Goal: Information Seeking & Learning: Learn about a topic

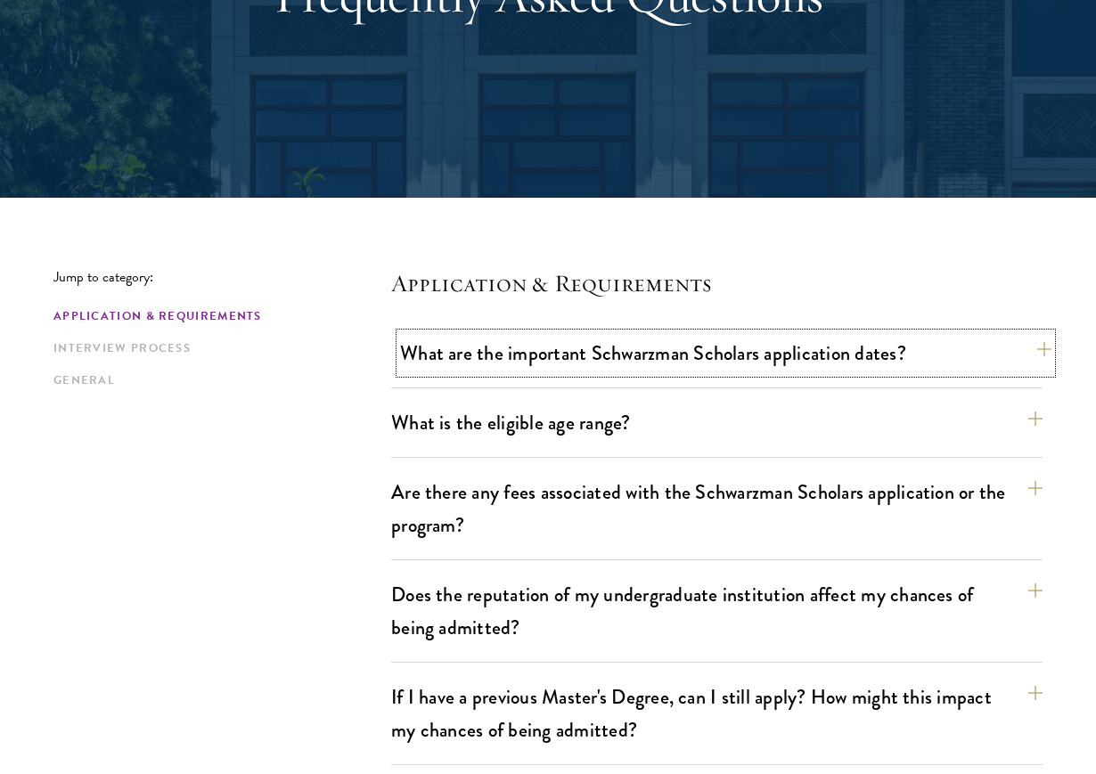
click at [465, 356] on button "What are the important Schwarzman Scholars application dates?" at bounding box center [725, 353] width 651 height 40
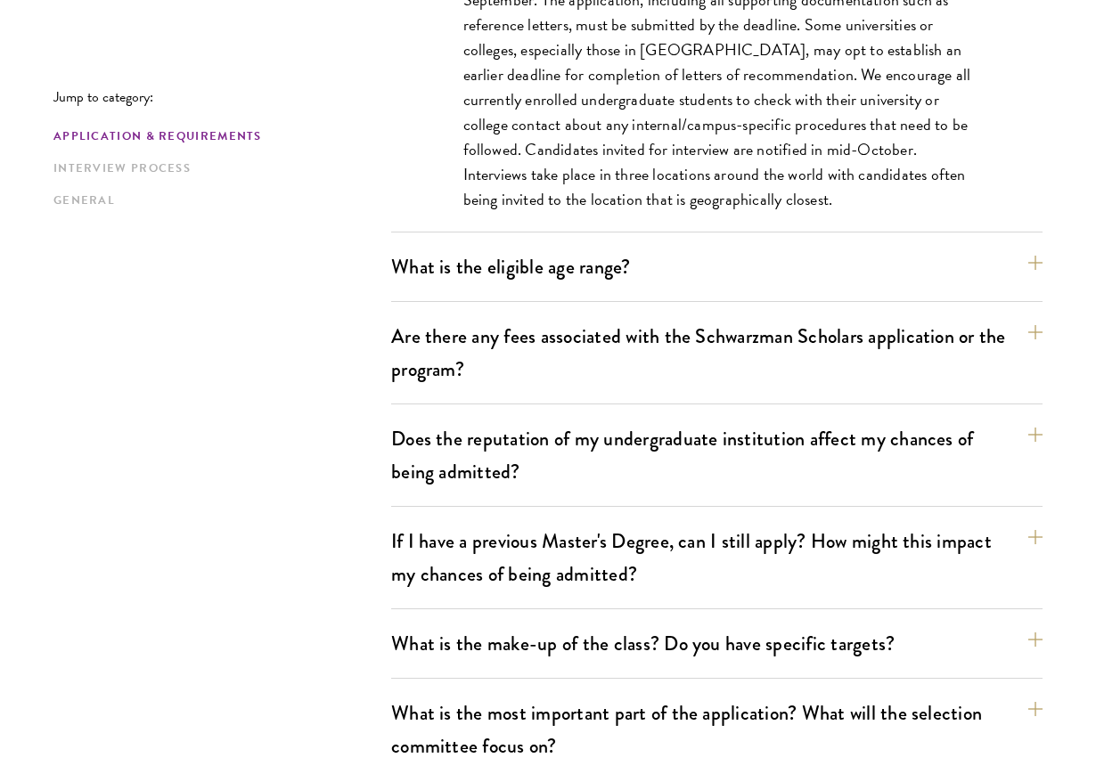
scroll to position [904, 0]
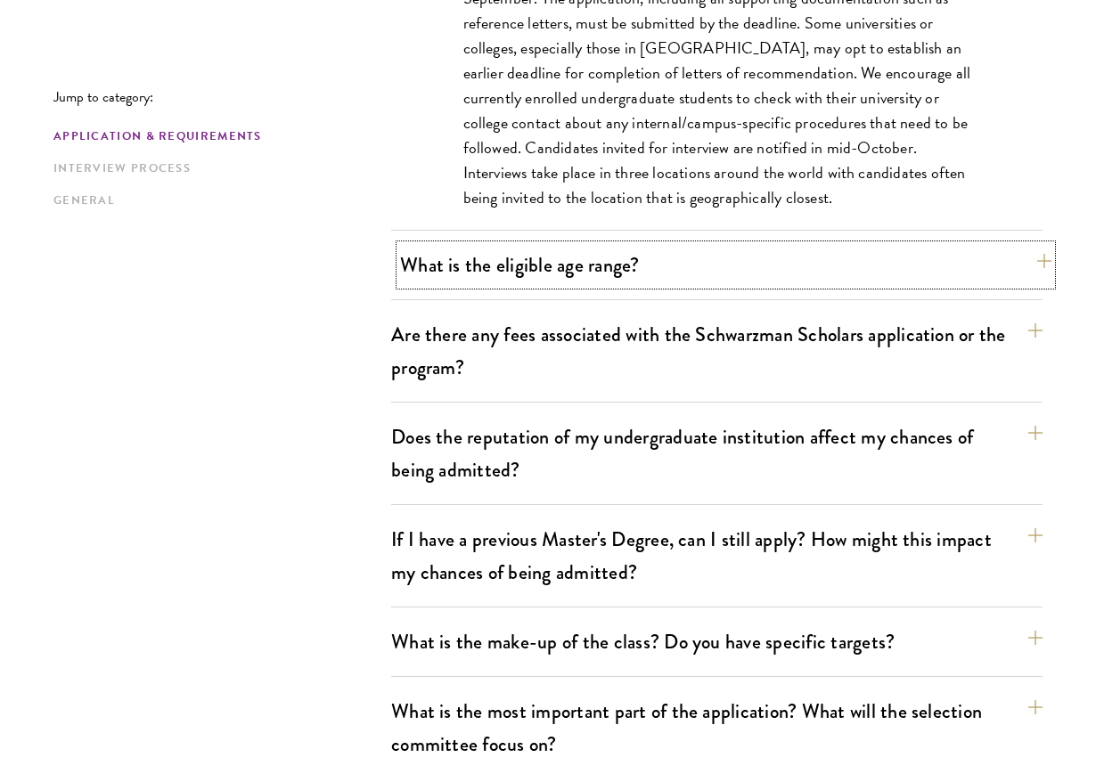
click at [737, 267] on button "What is the eligible age range?" at bounding box center [725, 265] width 651 height 40
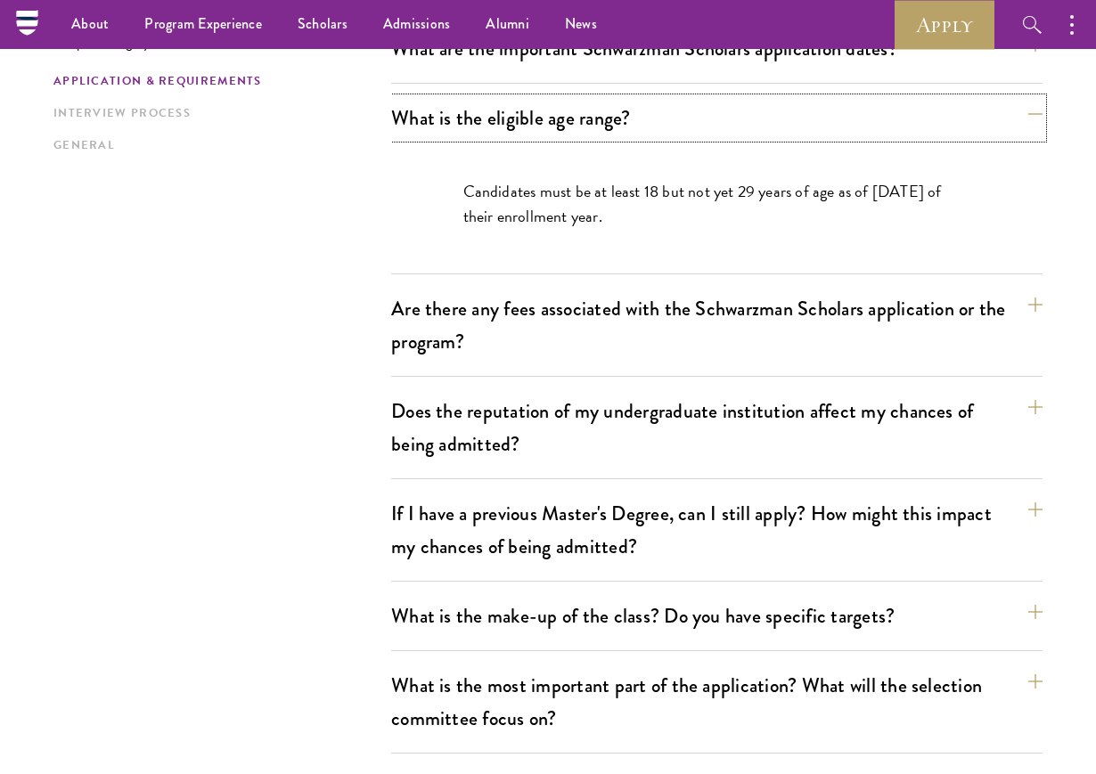
scroll to position [561, 0]
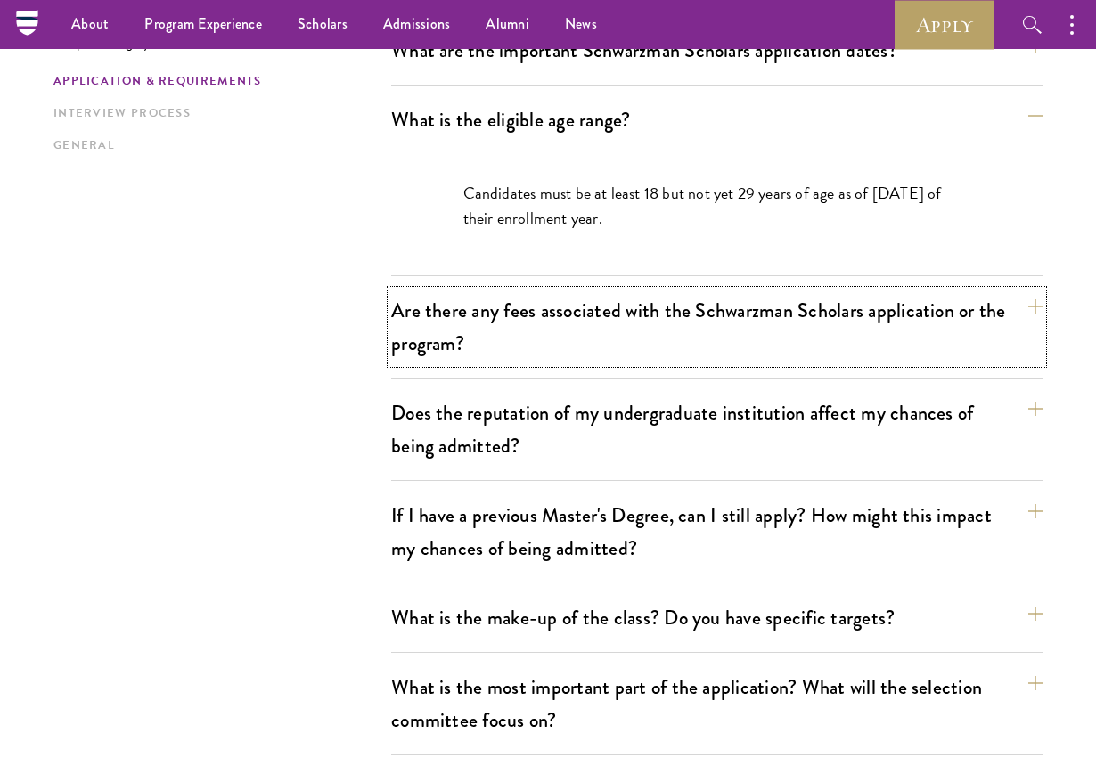
click at [691, 322] on button "Are there any fees associated with the Schwarzman Scholars application or the p…" at bounding box center [716, 326] width 651 height 73
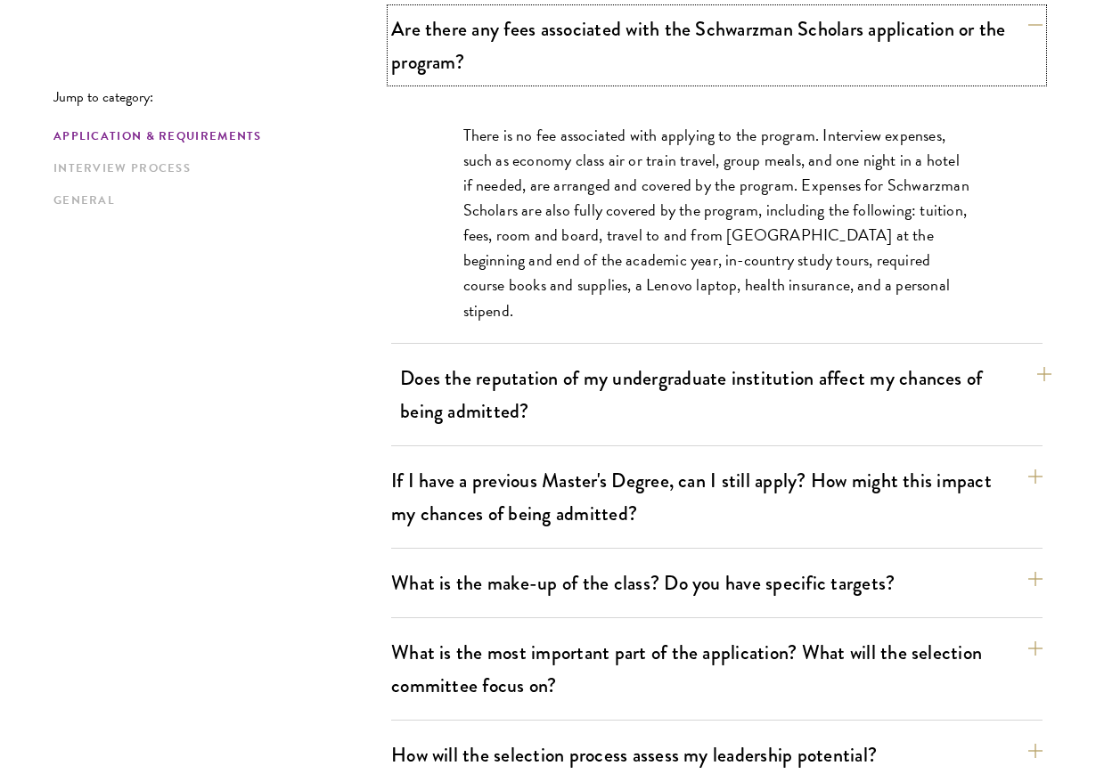
scroll to position [724, 0]
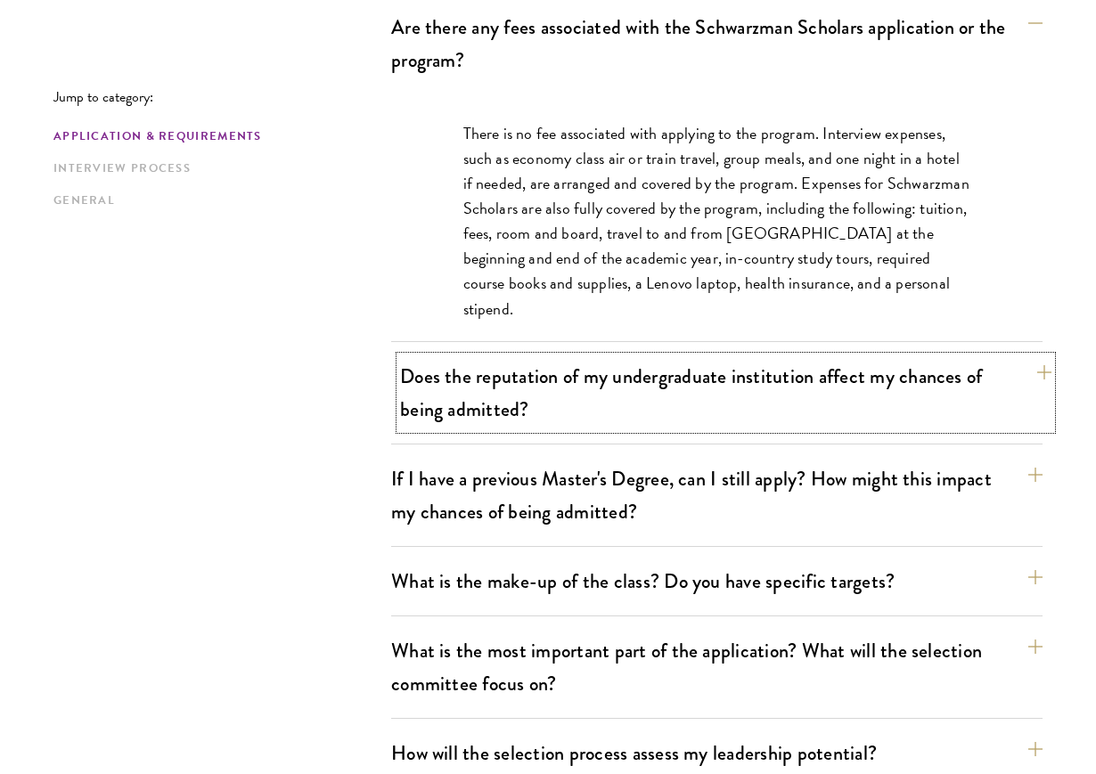
click at [648, 403] on button "Does the reputation of my undergraduate institution affect my chances of being …" at bounding box center [725, 392] width 651 height 73
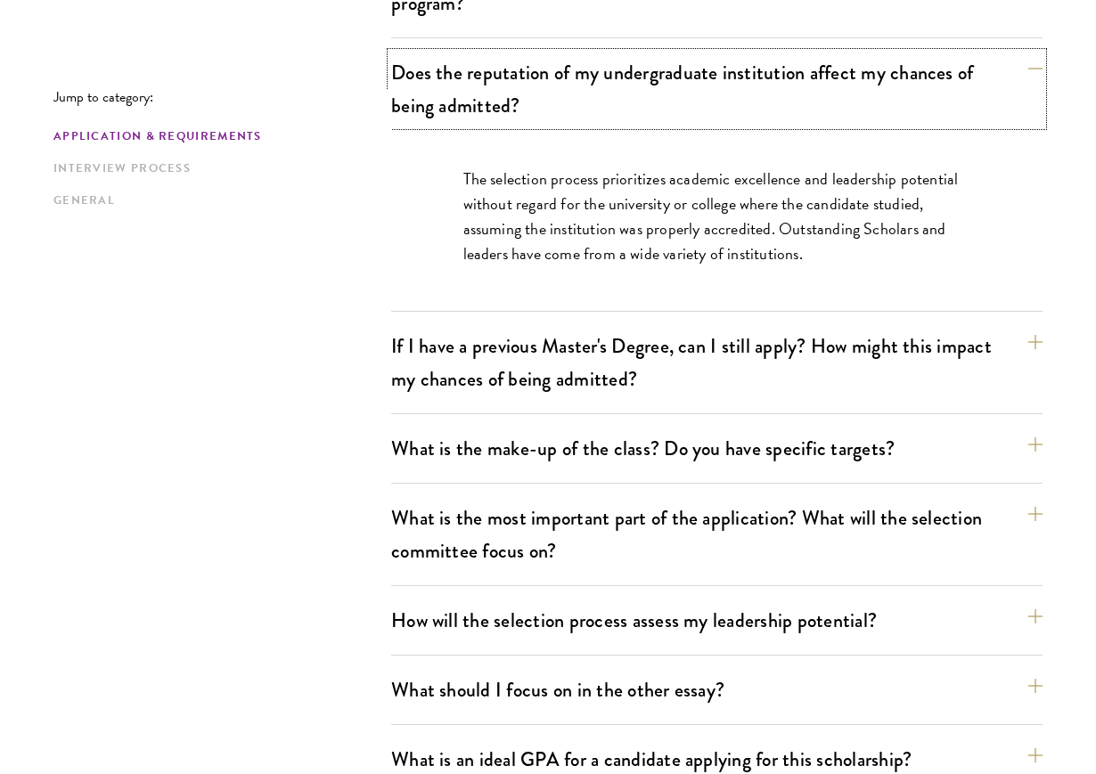
scroll to position [782, 0]
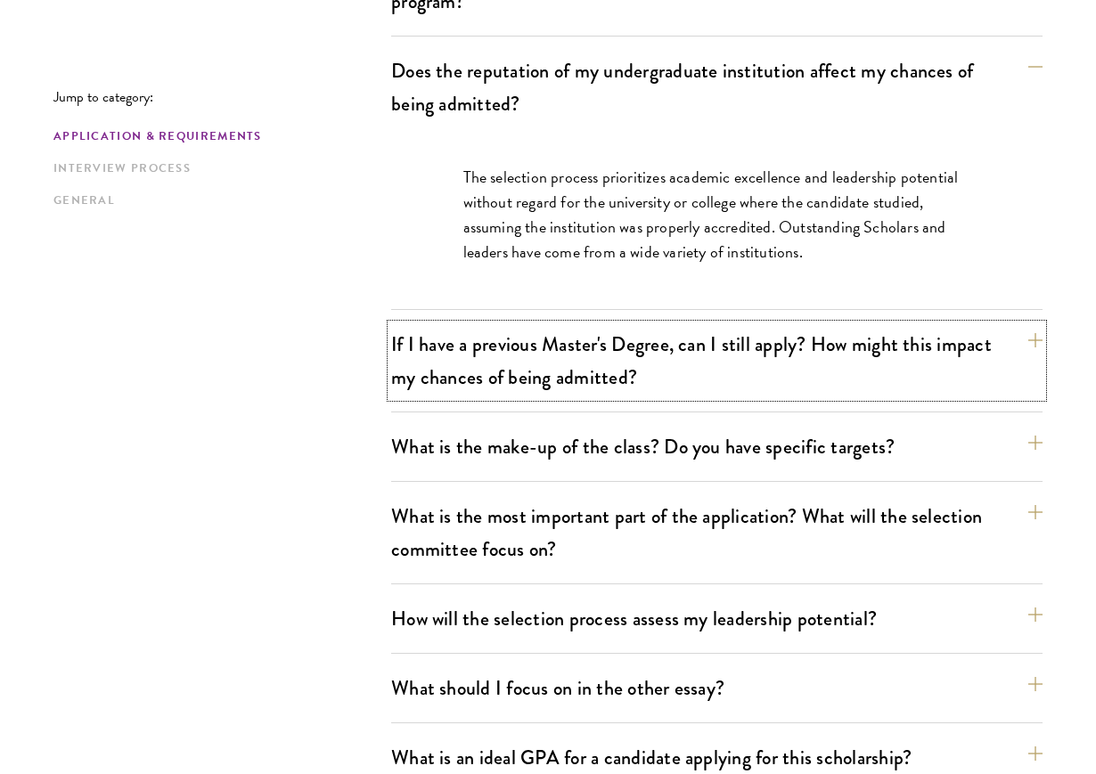
click at [658, 372] on button "If I have a previous Master's Degree, can I still apply? How might this impact …" at bounding box center [716, 360] width 651 height 73
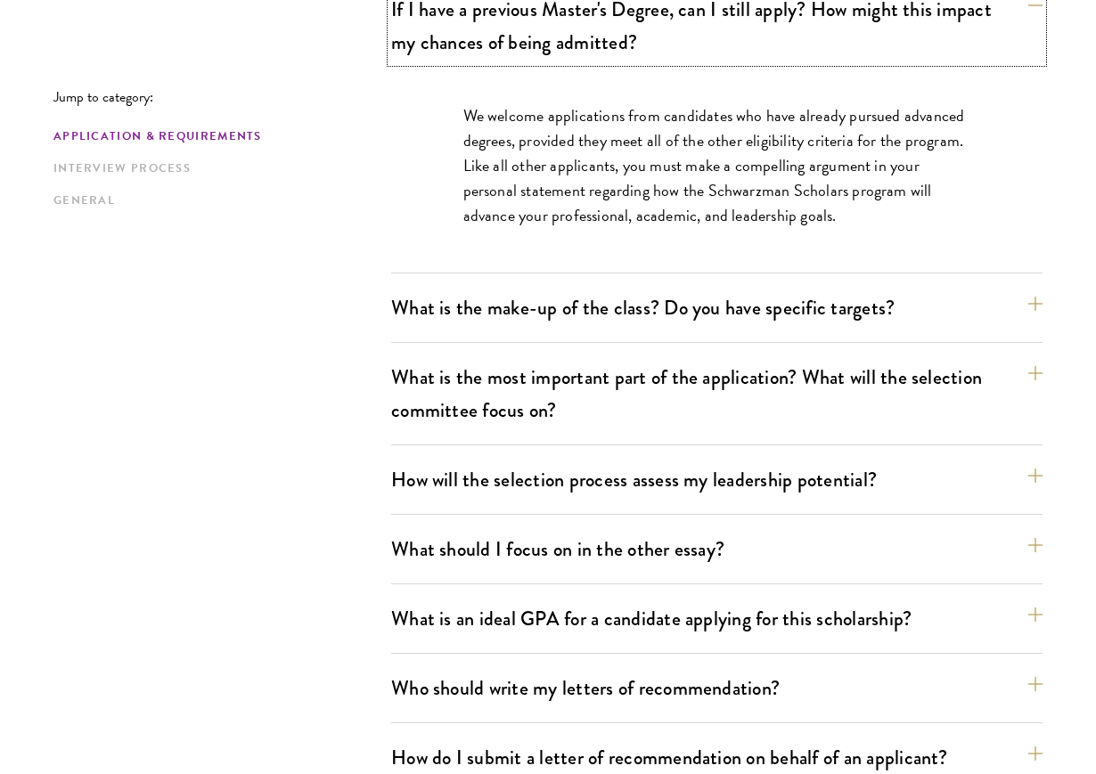
scroll to position [950, 0]
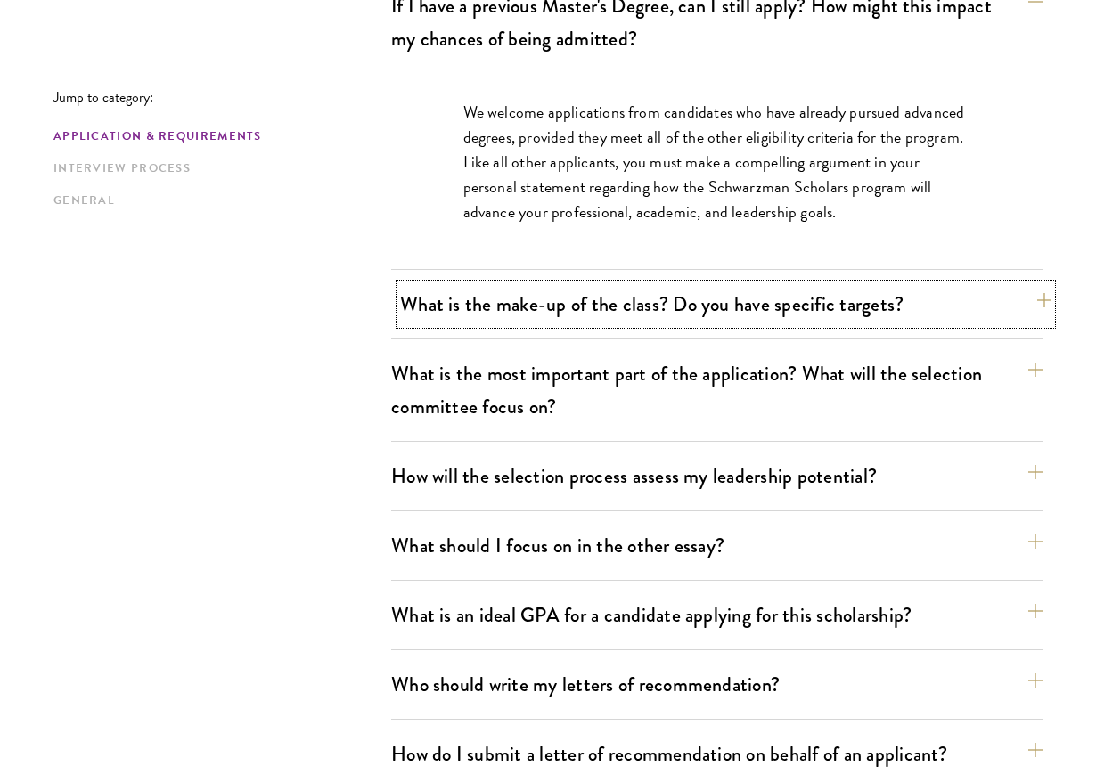
click at [691, 319] on button "What is the make-up of the class? Do you have specific targets?" at bounding box center [725, 304] width 651 height 40
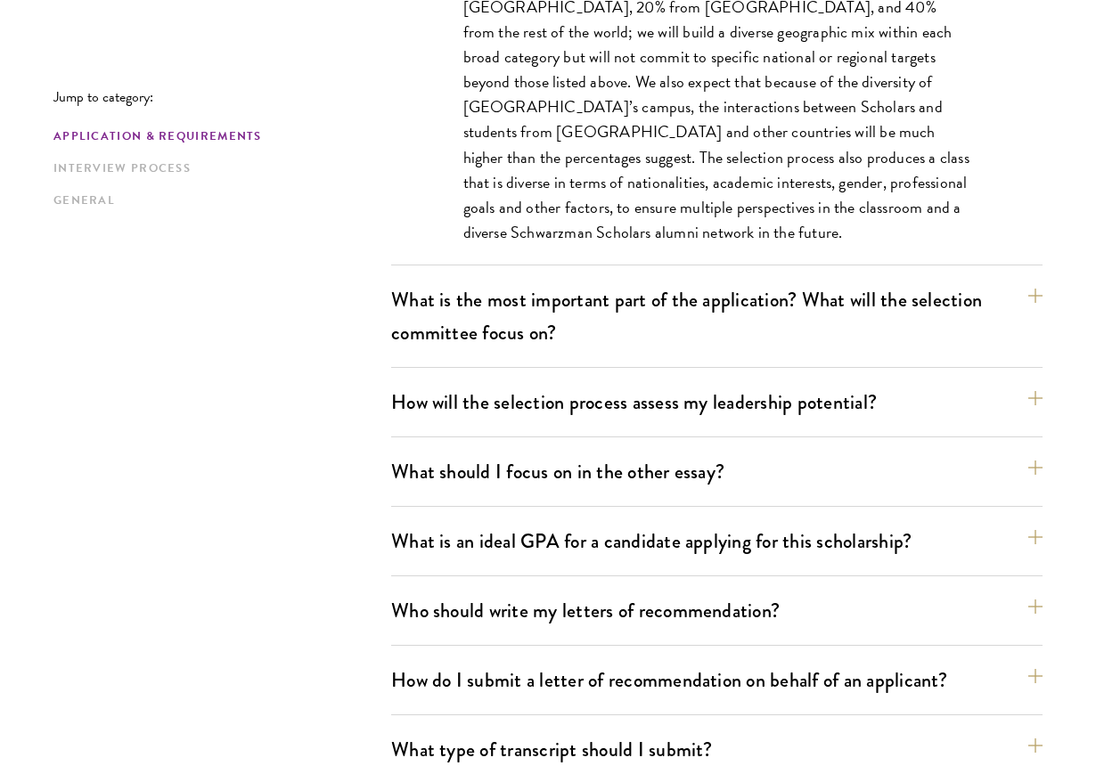
scroll to position [1151, 0]
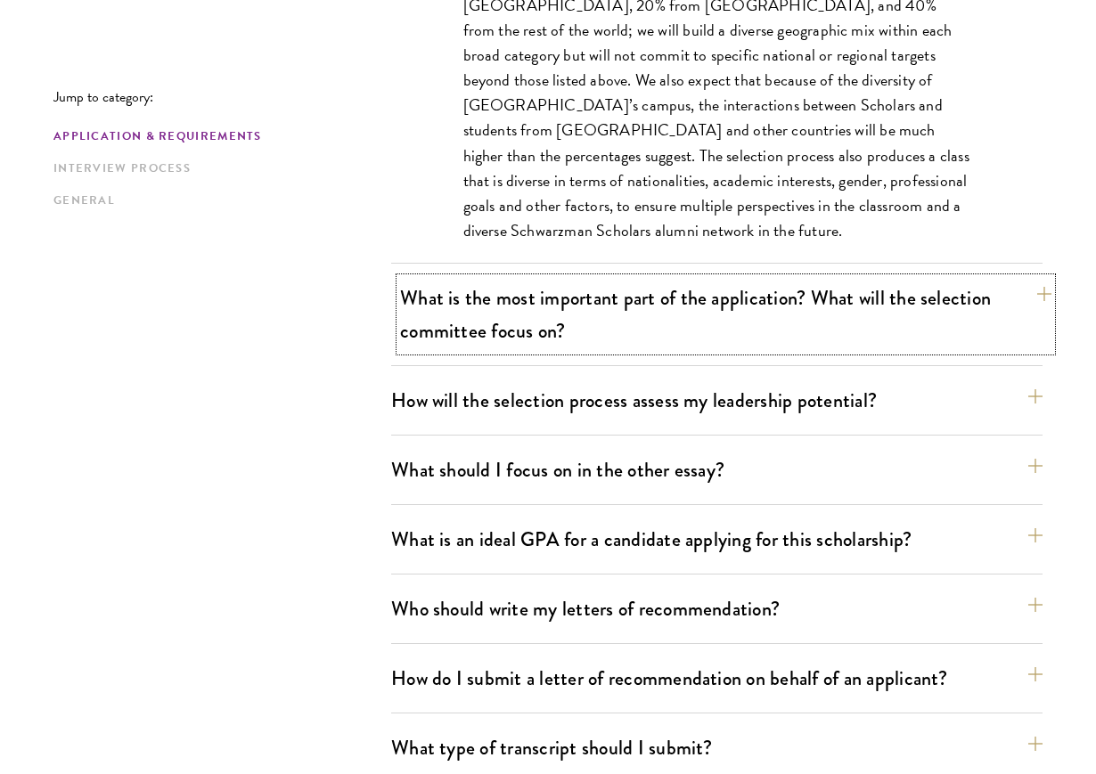
click at [699, 301] on button "What is the most important part of the application? What will the selection com…" at bounding box center [725, 314] width 651 height 73
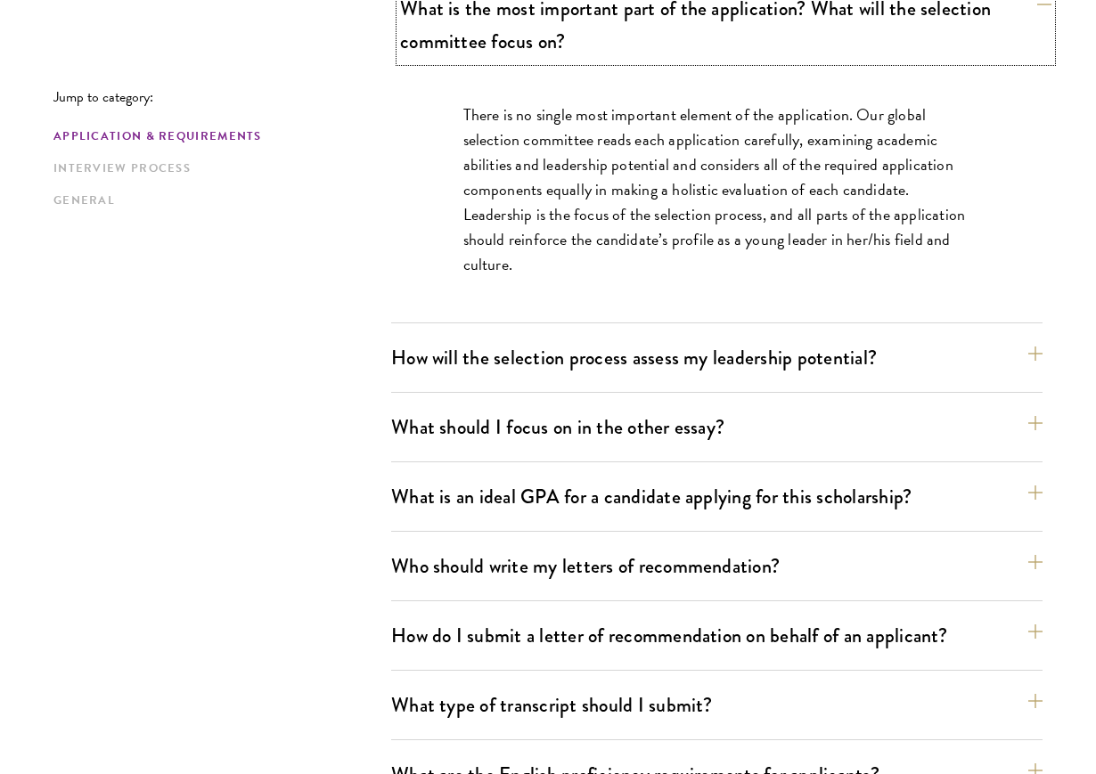
scroll to position [1121, 0]
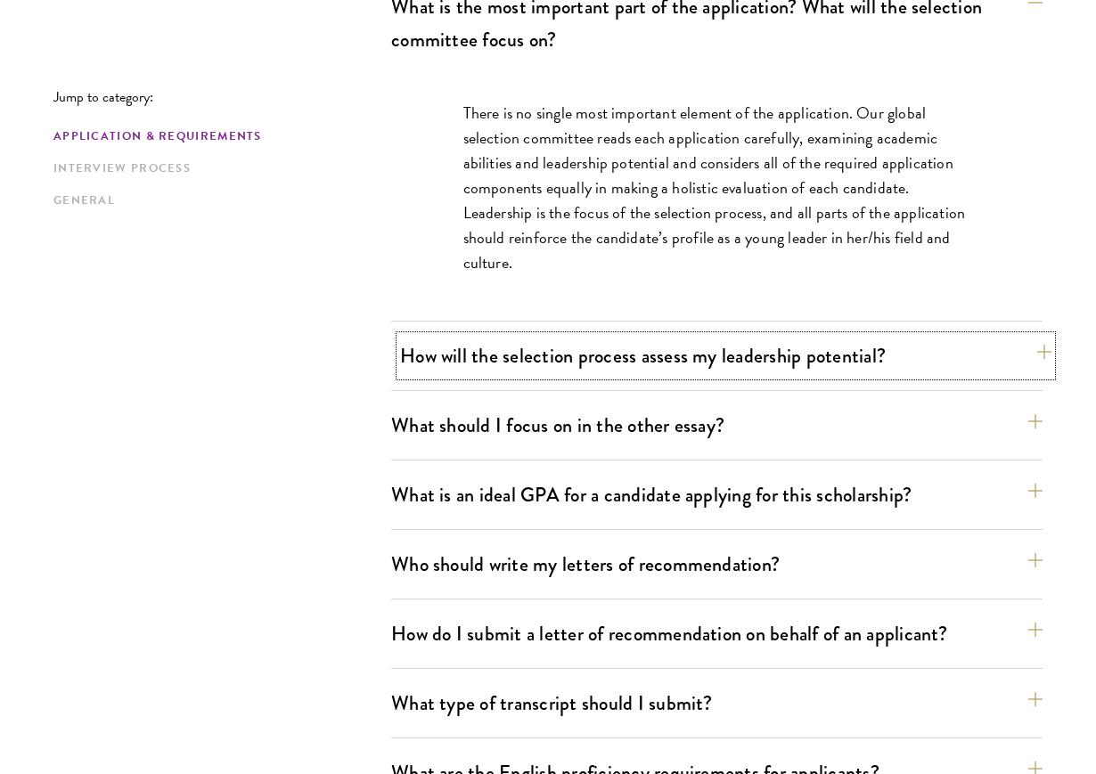
click at [688, 349] on button "How will the selection process assess my leadership potential?" at bounding box center [725, 356] width 651 height 40
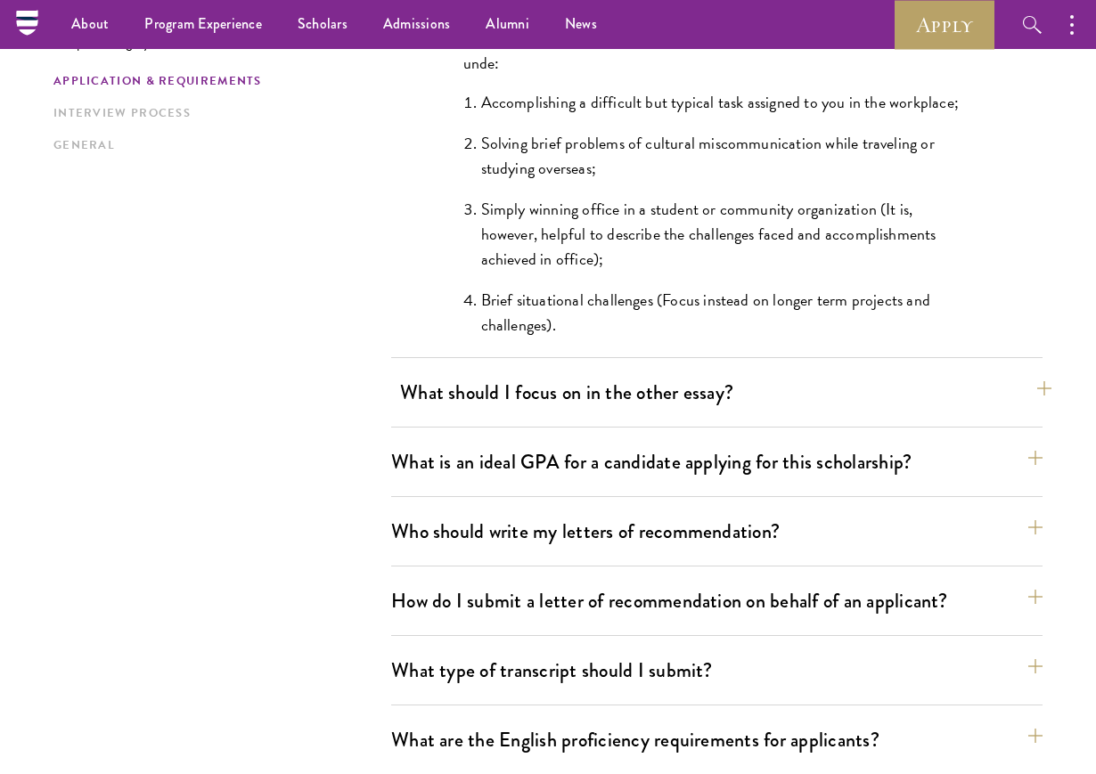
scroll to position [1763, 0]
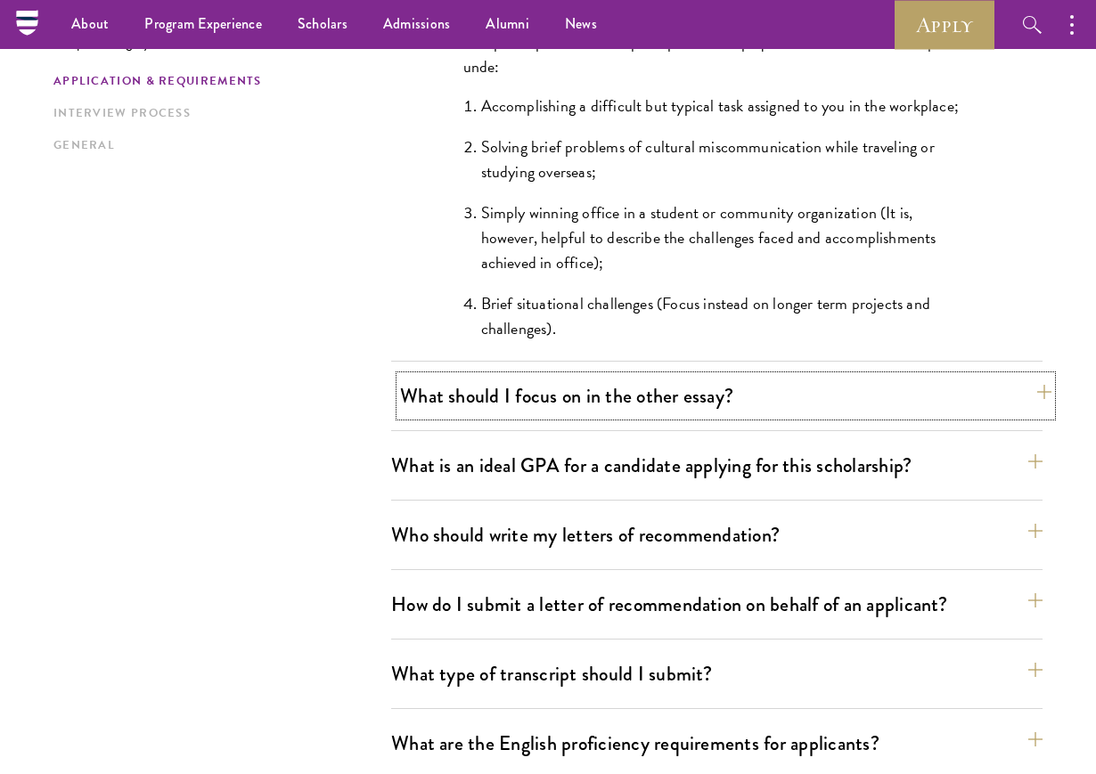
click at [694, 382] on button "What should I focus on in the other essay?" at bounding box center [725, 396] width 651 height 40
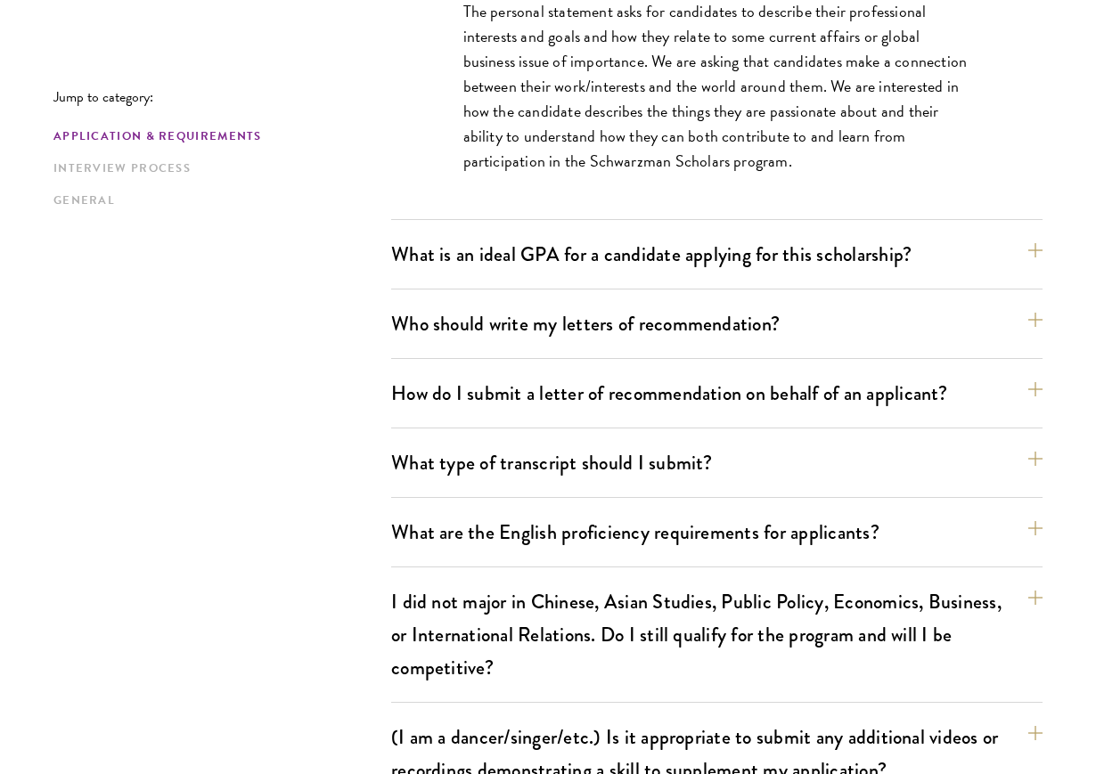
scroll to position [1362, 0]
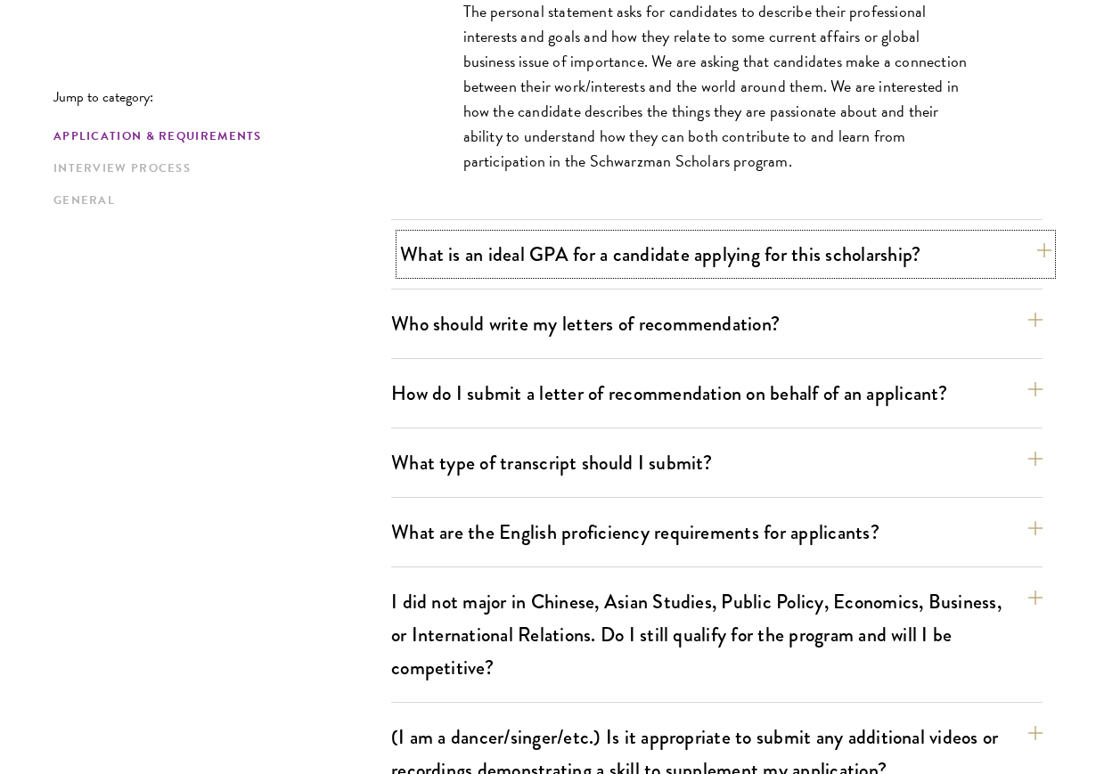
click at [742, 263] on button "What is an ideal GPA for a candidate applying for this scholarship?" at bounding box center [725, 254] width 651 height 40
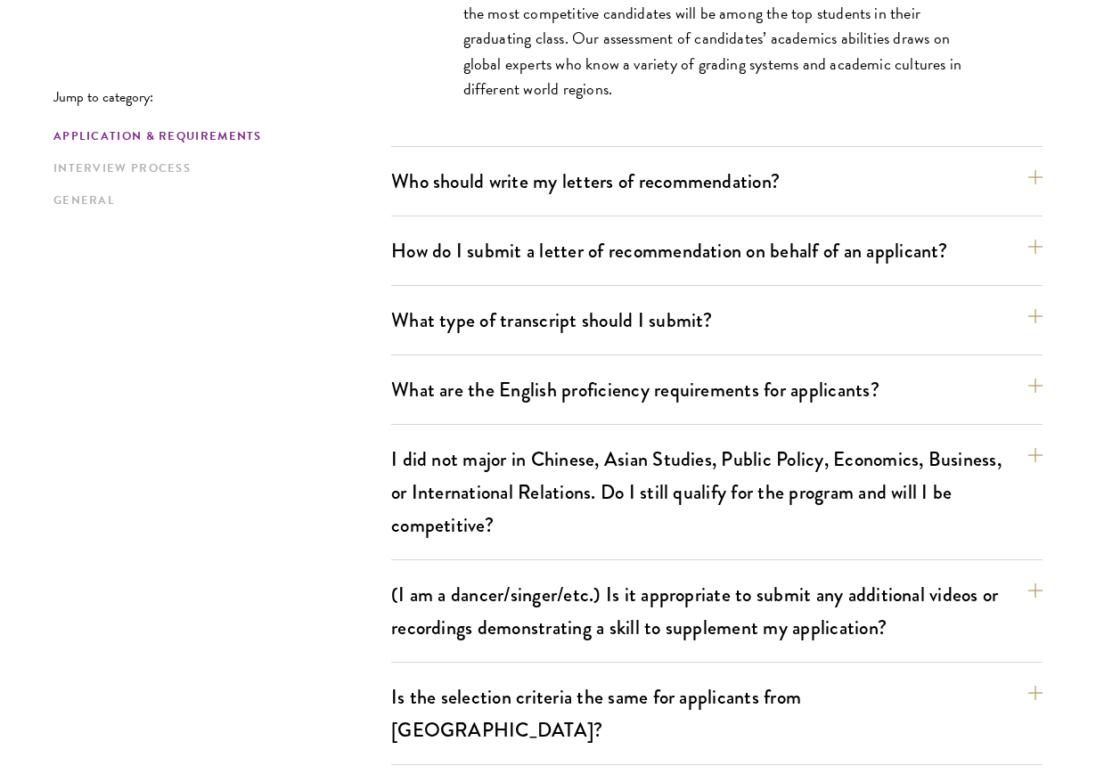
scroll to position [1556, 0]
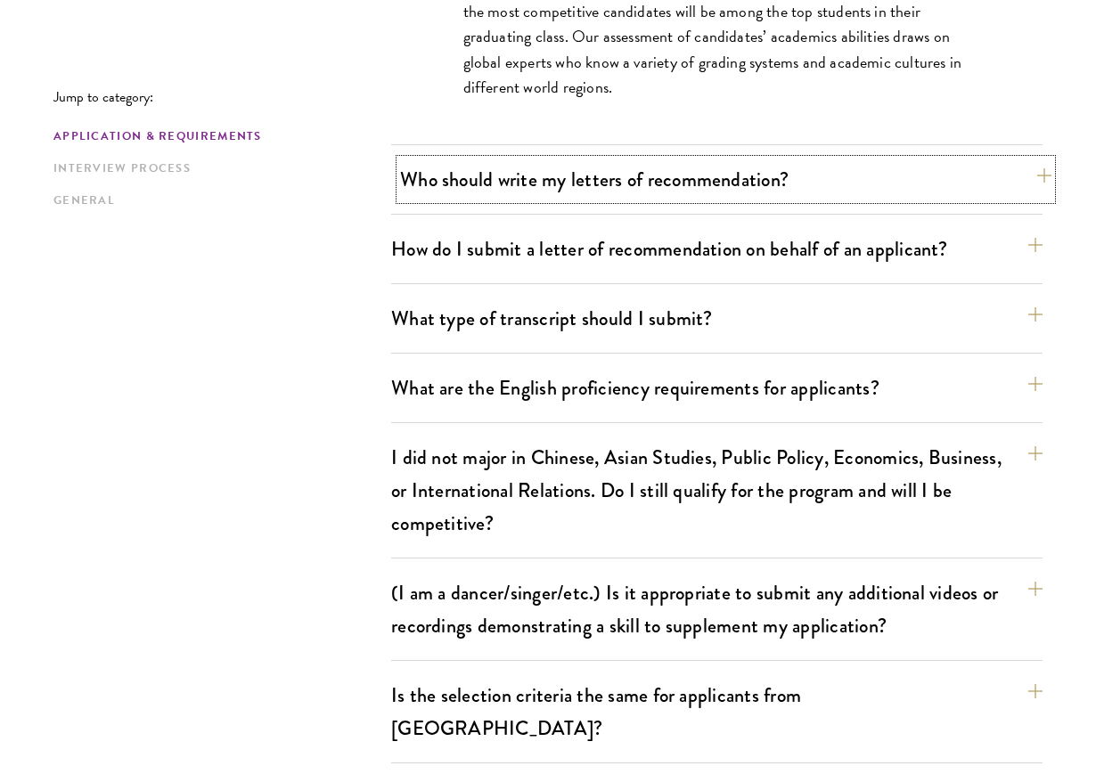
click at [779, 187] on button "Who should write my letters of recommendation?" at bounding box center [725, 179] width 651 height 40
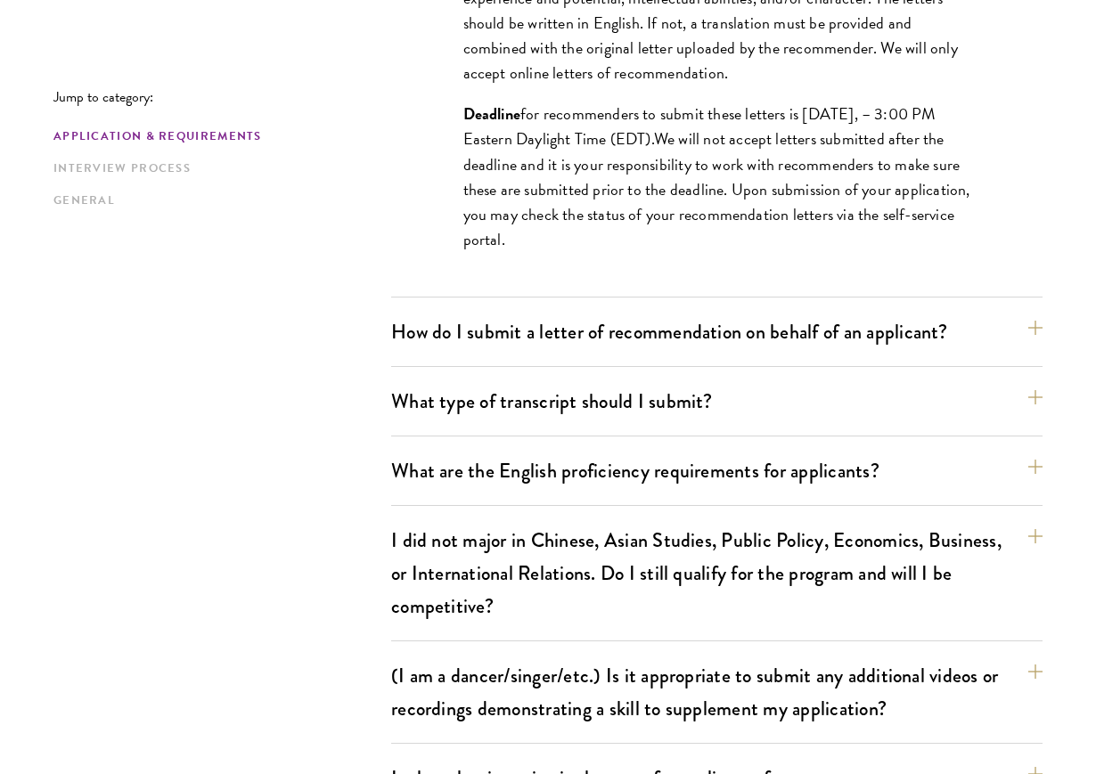
scroll to position [1935, 0]
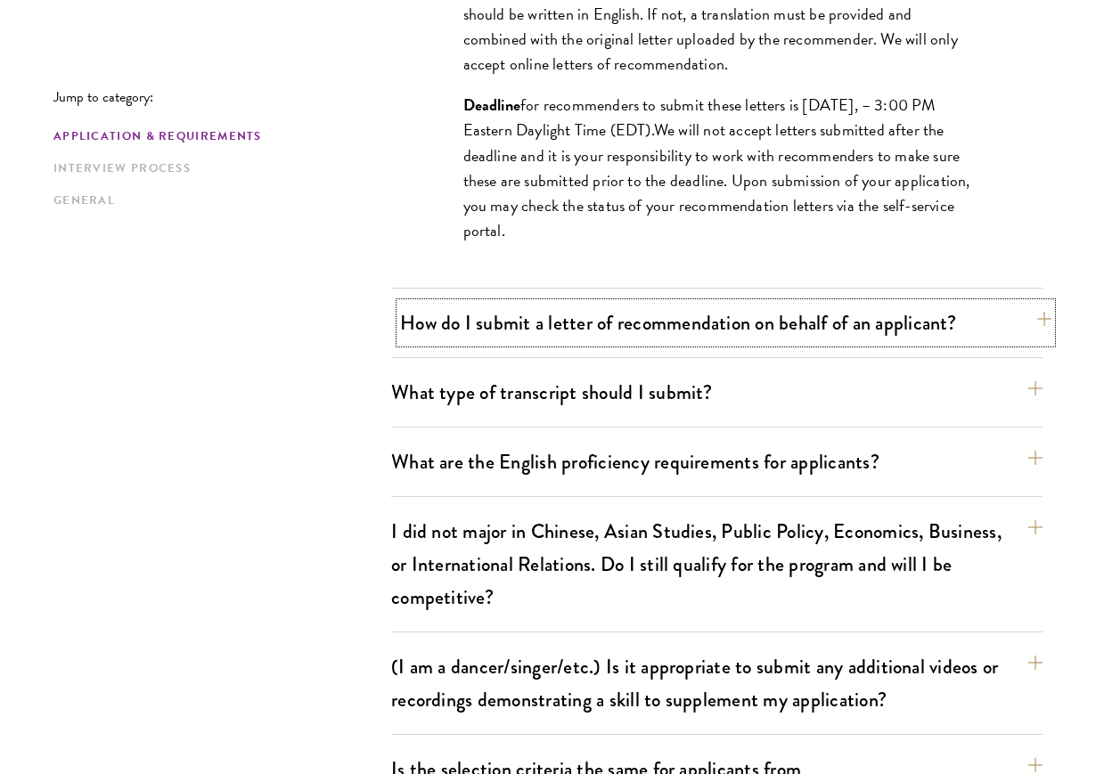
click at [731, 331] on button "How do I submit a letter of recommendation on behalf of an applicant?" at bounding box center [725, 323] width 651 height 40
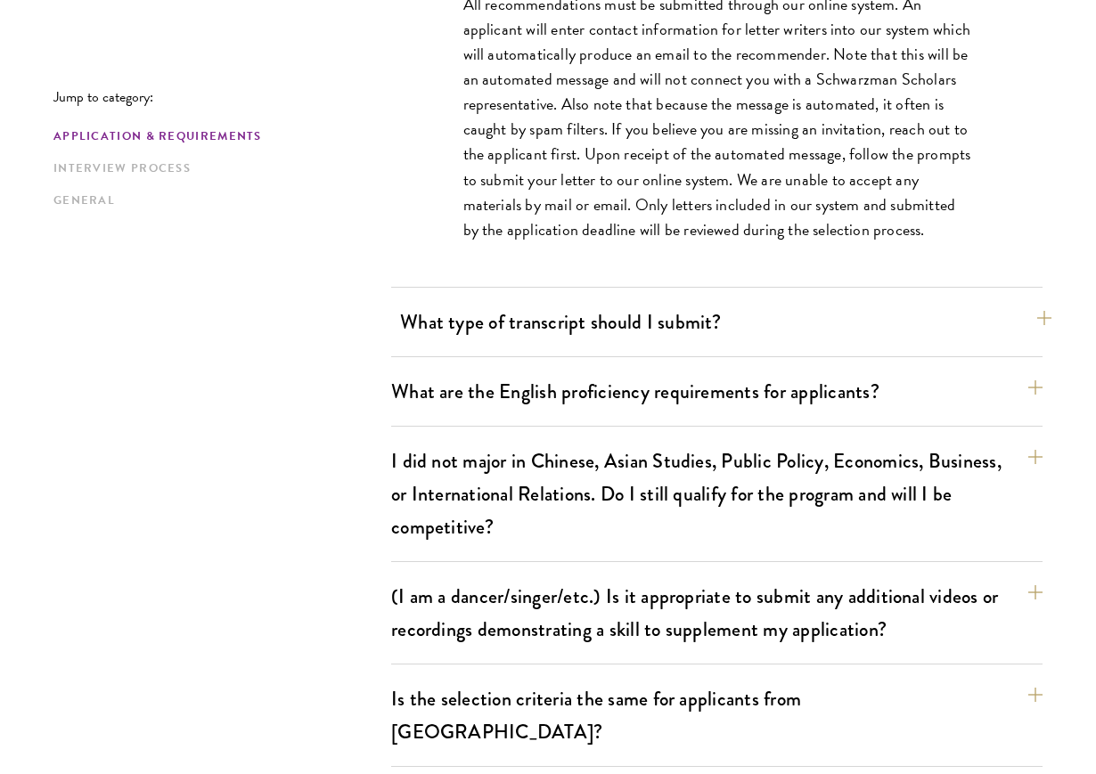
scroll to position [1579, 0]
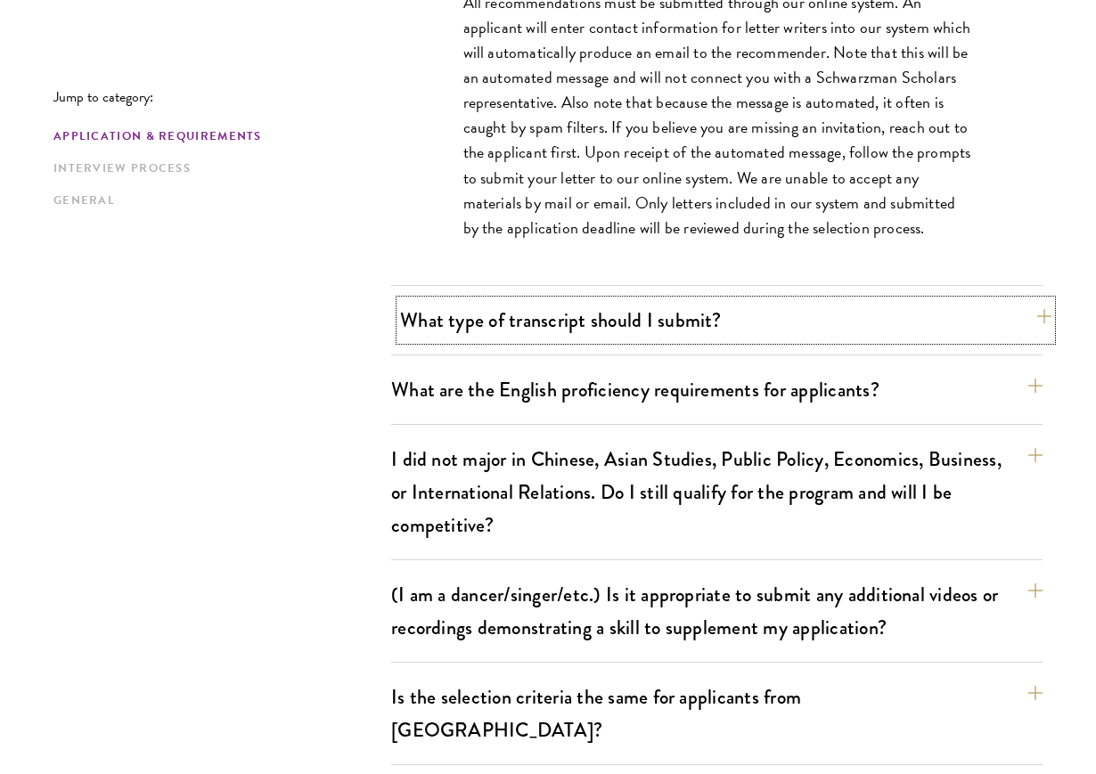
click at [731, 328] on button "What type of transcript should I submit?" at bounding box center [725, 320] width 651 height 40
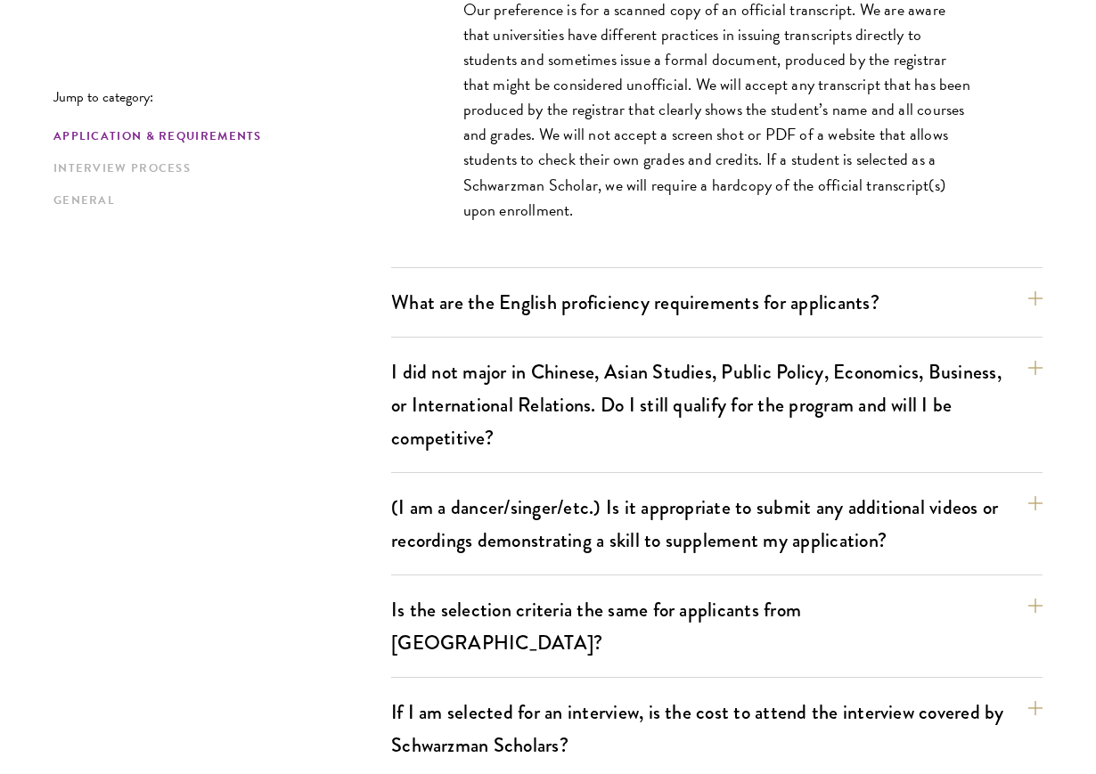
scroll to position [1661, 0]
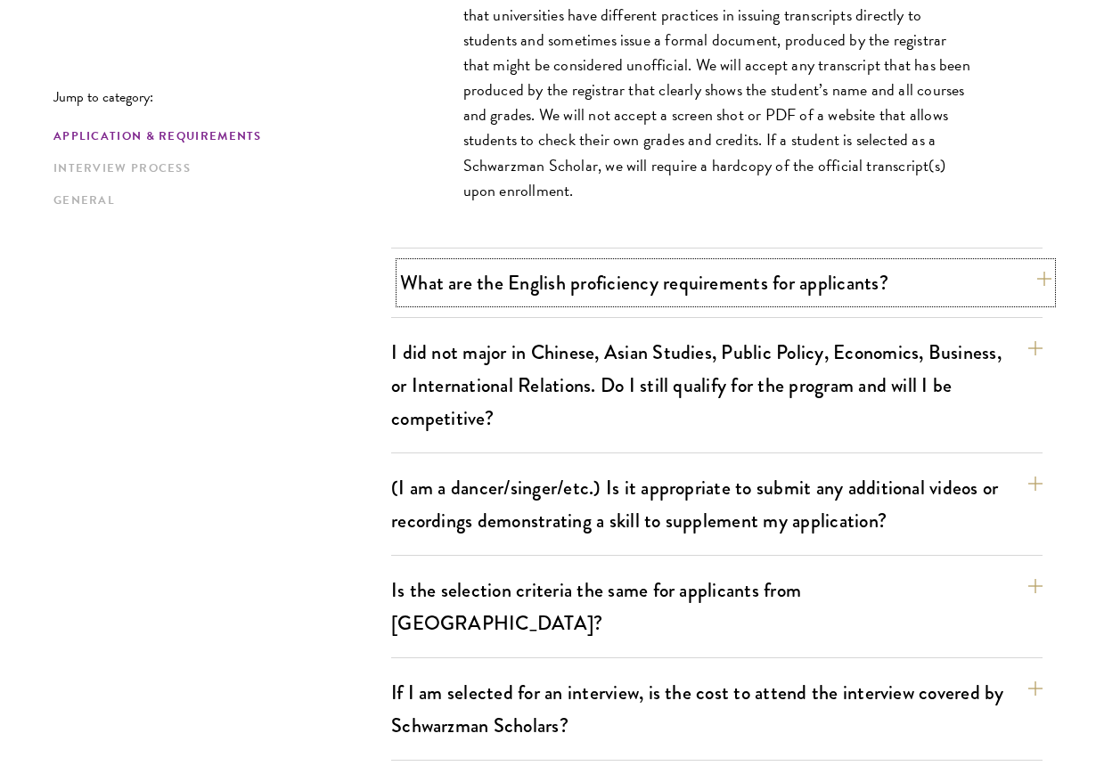
click at [744, 286] on button "What are the English proficiency requirements for applicants?" at bounding box center [725, 283] width 651 height 40
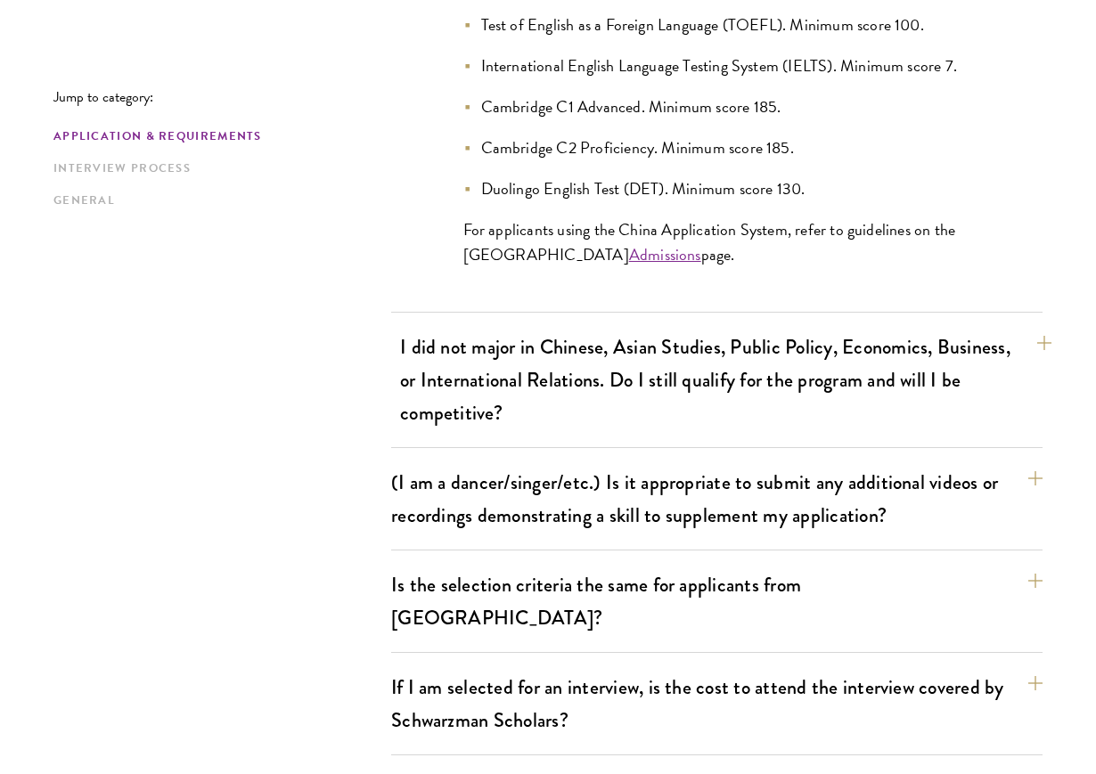
scroll to position [1951, 0]
click at [739, 422] on button "I did not major in Chinese, Asian Studies, Public Policy, Economics, Business, …" at bounding box center [725, 380] width 651 height 106
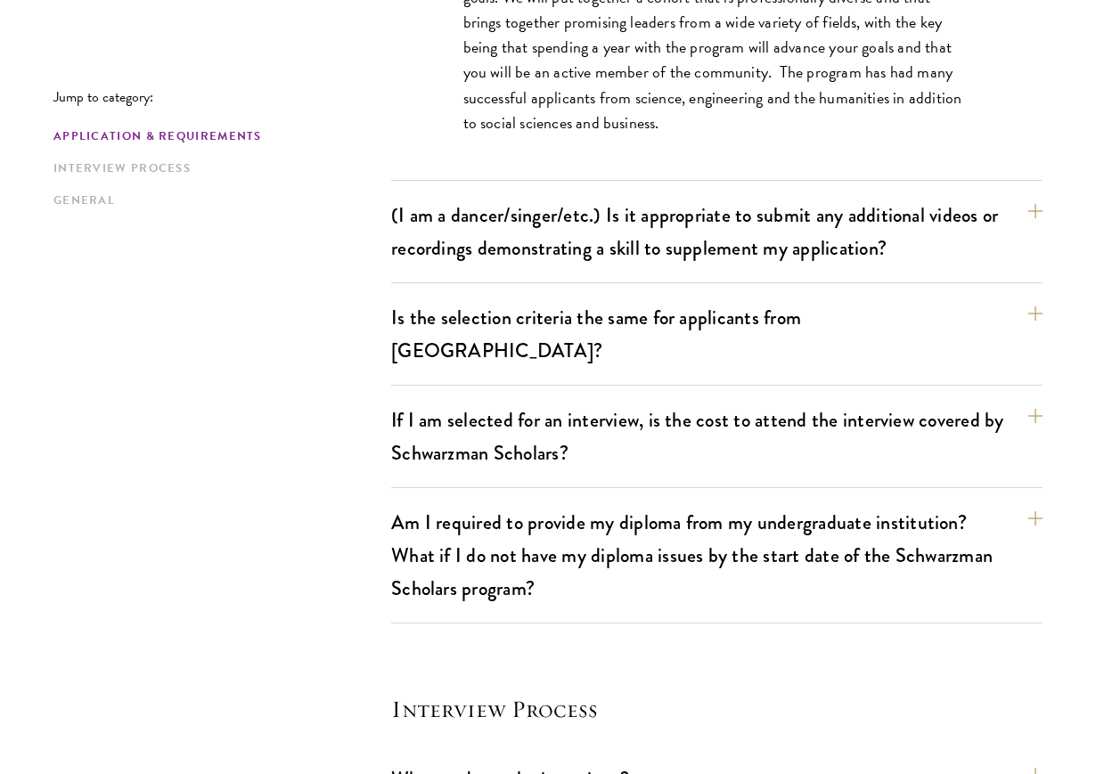
scroll to position [1935, 0]
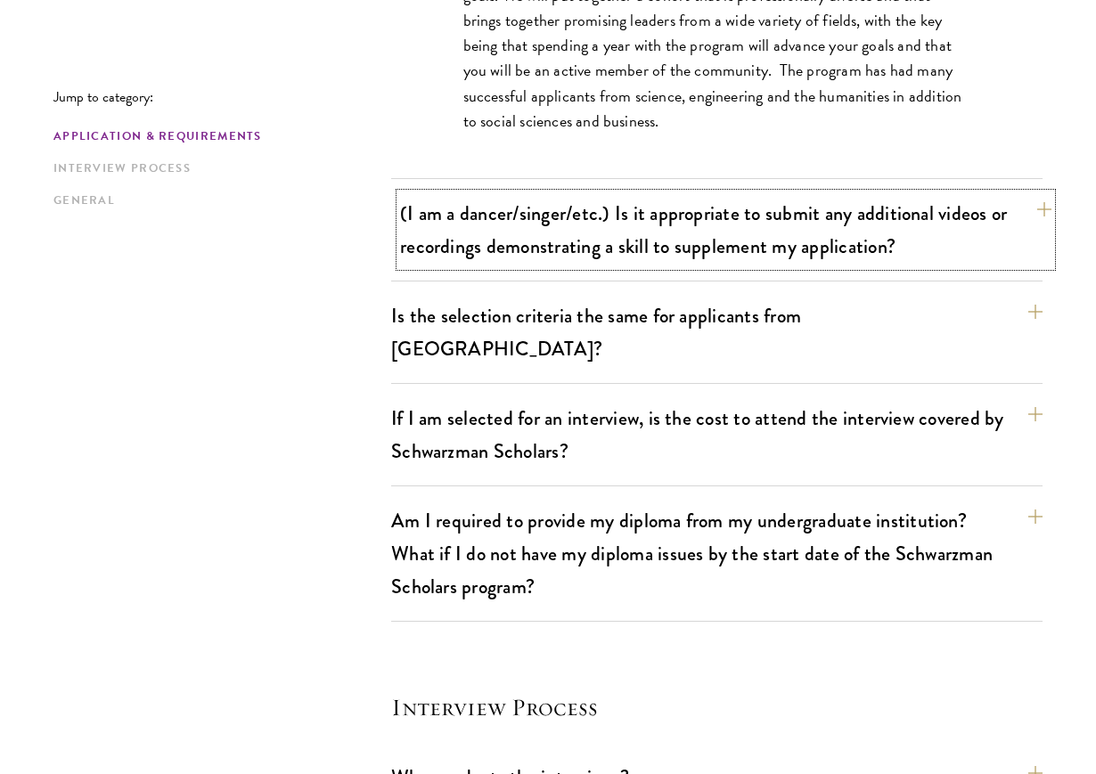
click at [805, 258] on button "(I am a dancer/singer/etc.) Is it appropriate to submit any additional videos o…" at bounding box center [725, 229] width 651 height 73
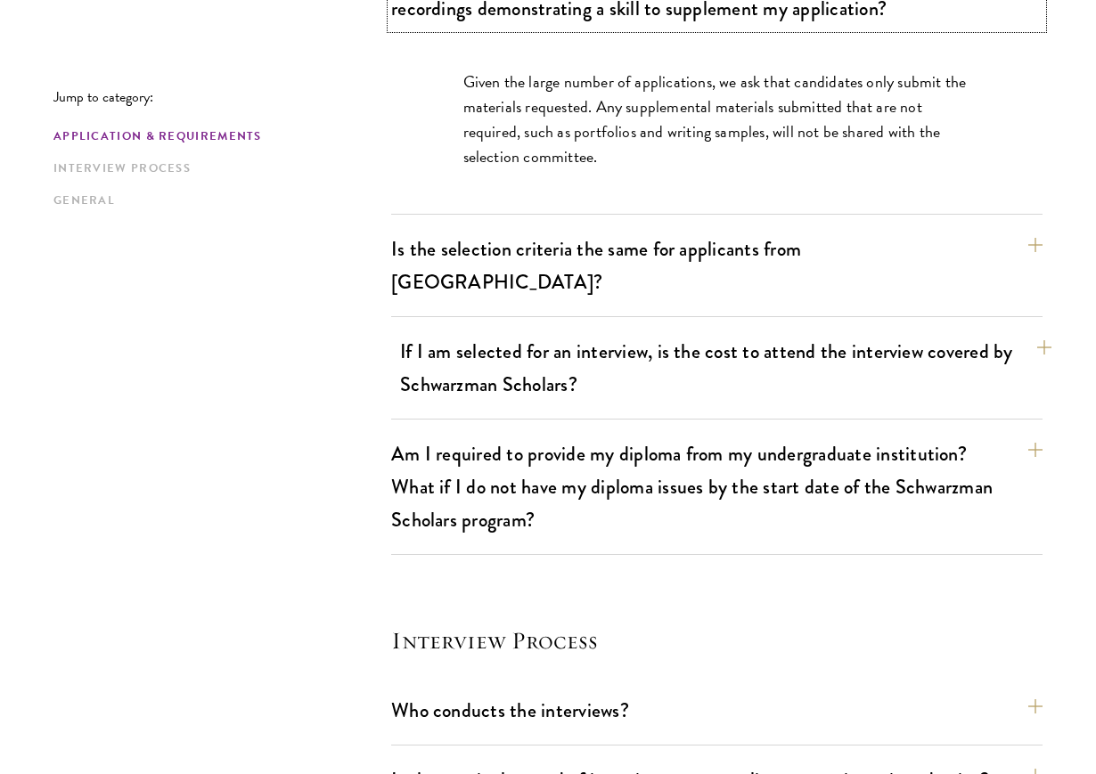
scroll to position [1878, 0]
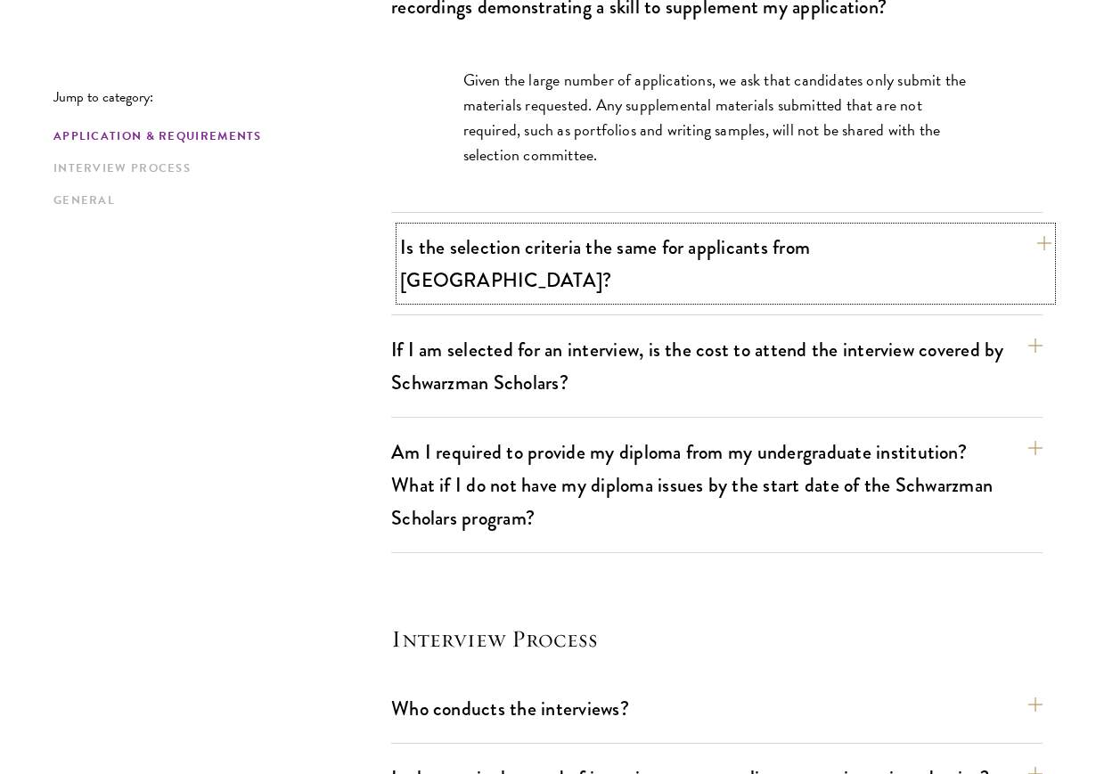
click at [809, 253] on button "Is the selection criteria the same for applicants from China?" at bounding box center [725, 263] width 651 height 73
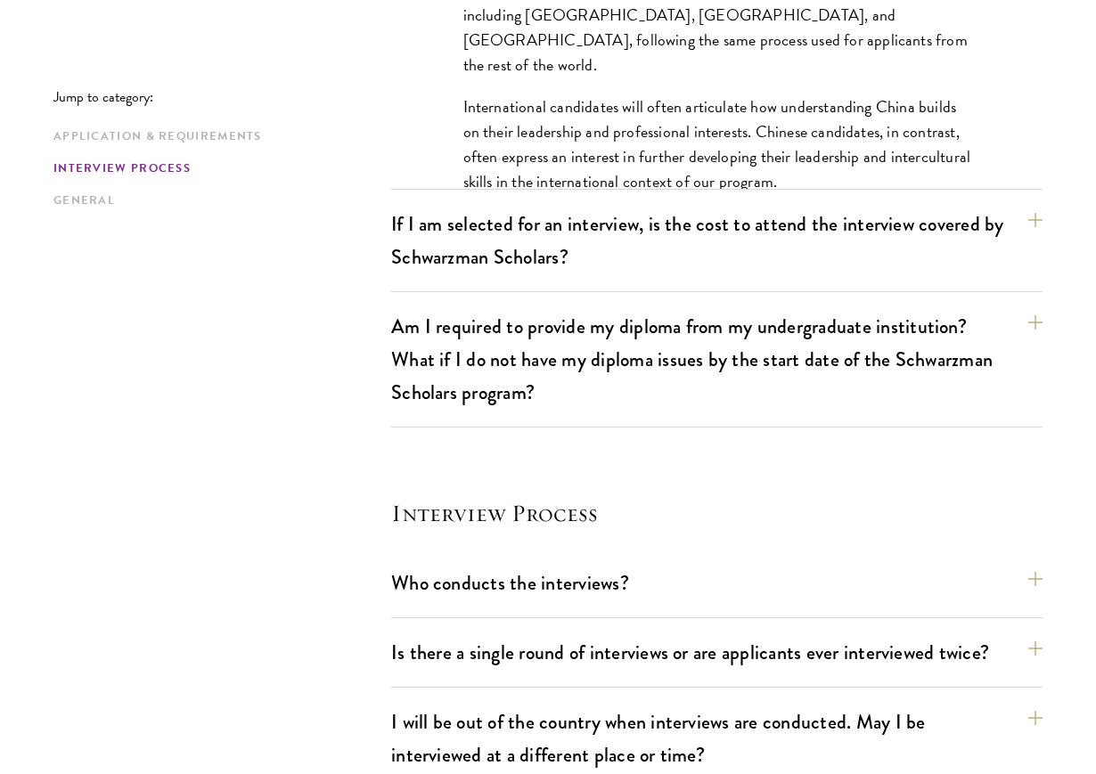
scroll to position [2146, 0]
click at [831, 225] on button "If I am selected for an interview, is the cost to attend the interview covered …" at bounding box center [725, 240] width 651 height 73
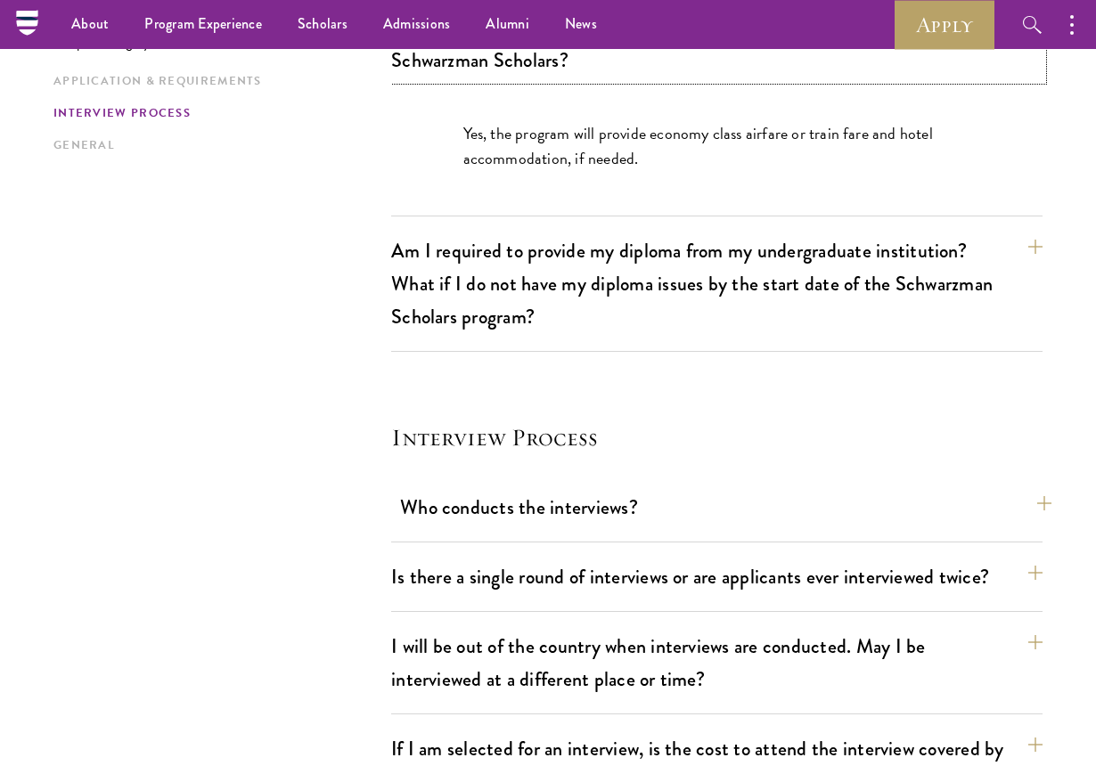
scroll to position [2028, 0]
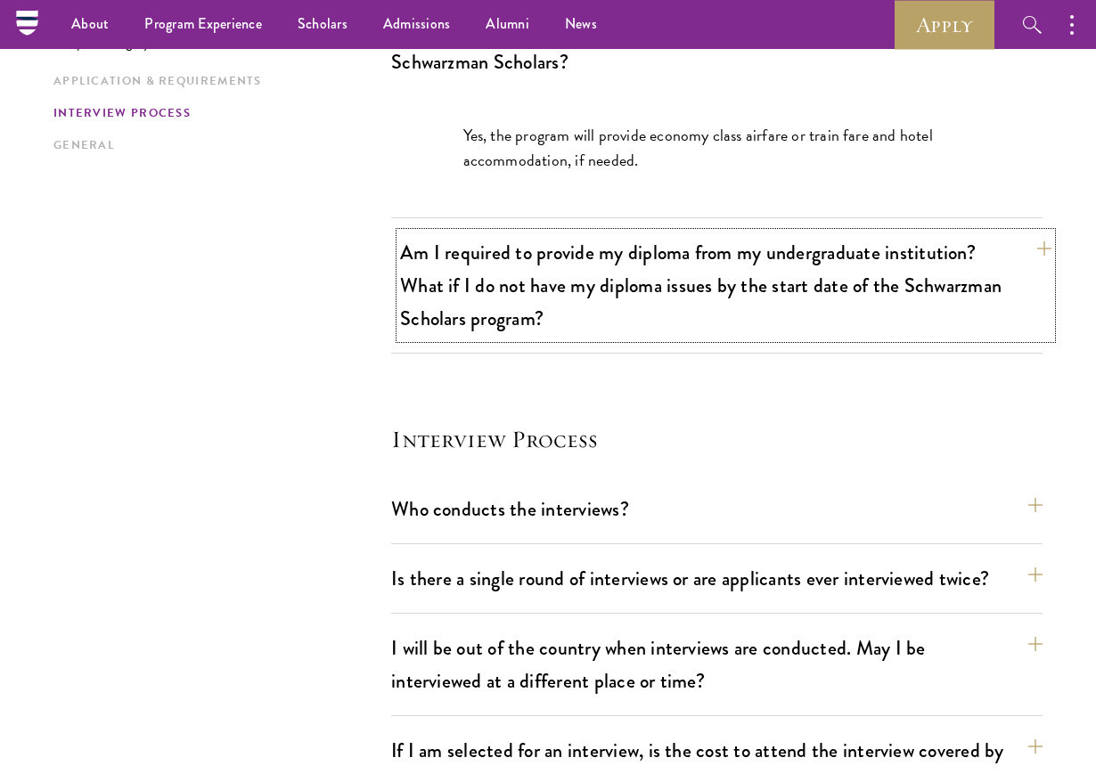
click at [803, 254] on button "Am I required to provide my diploma from my undergraduate institution? What if …" at bounding box center [725, 286] width 651 height 106
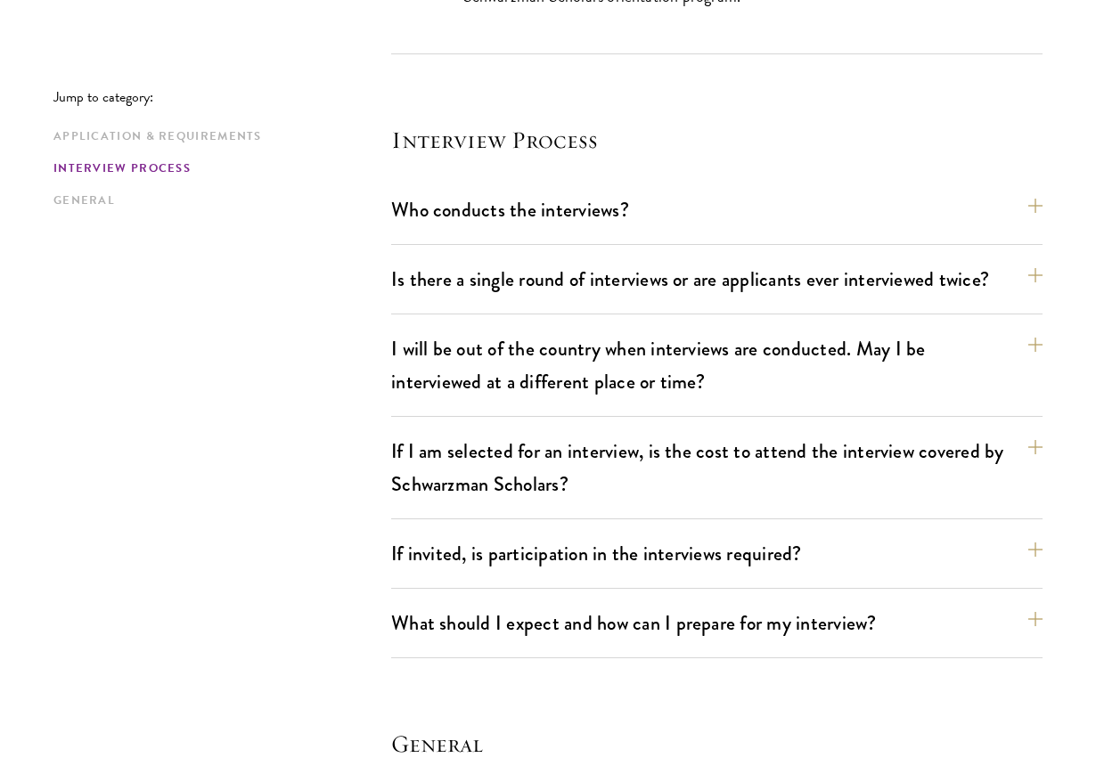
scroll to position [2429, 0]
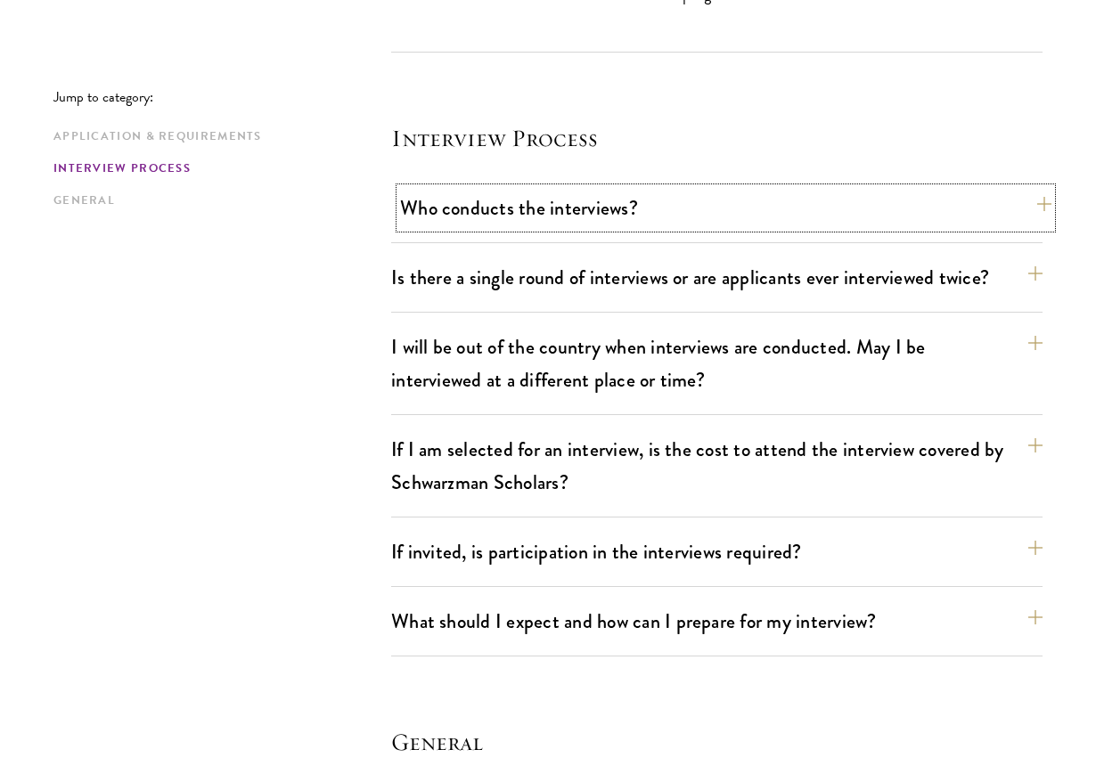
click at [832, 188] on button "Who conducts the interviews?" at bounding box center [725, 208] width 651 height 40
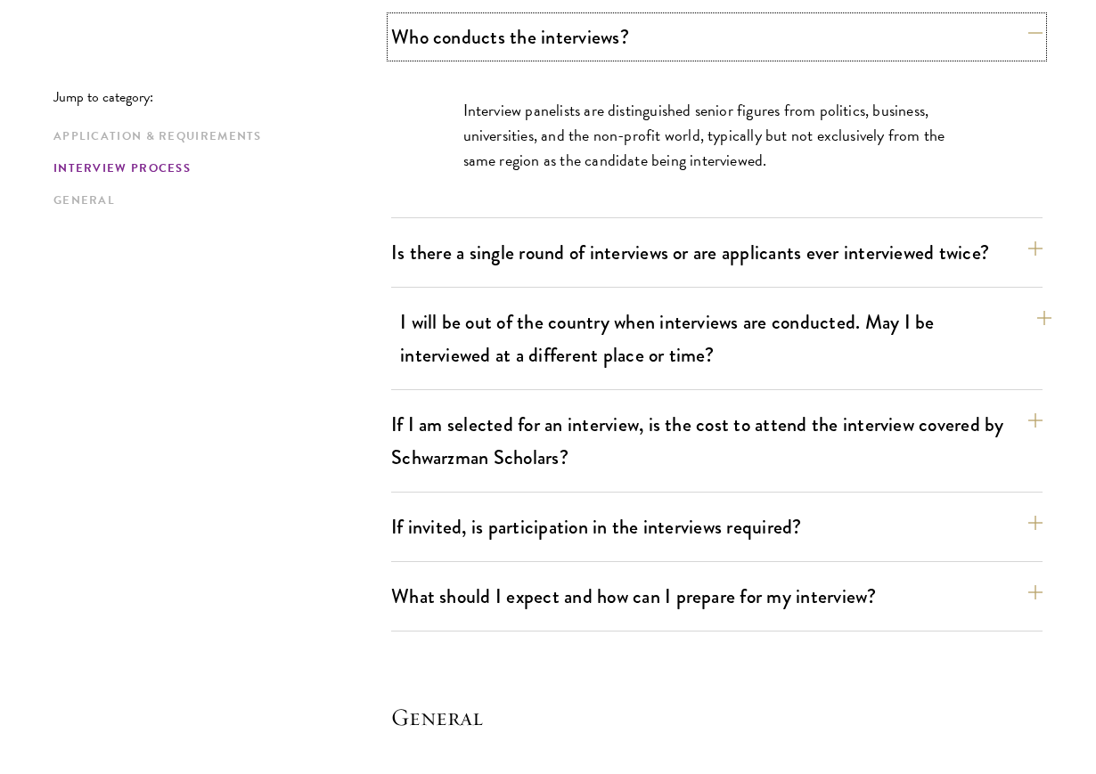
scroll to position [2395, 0]
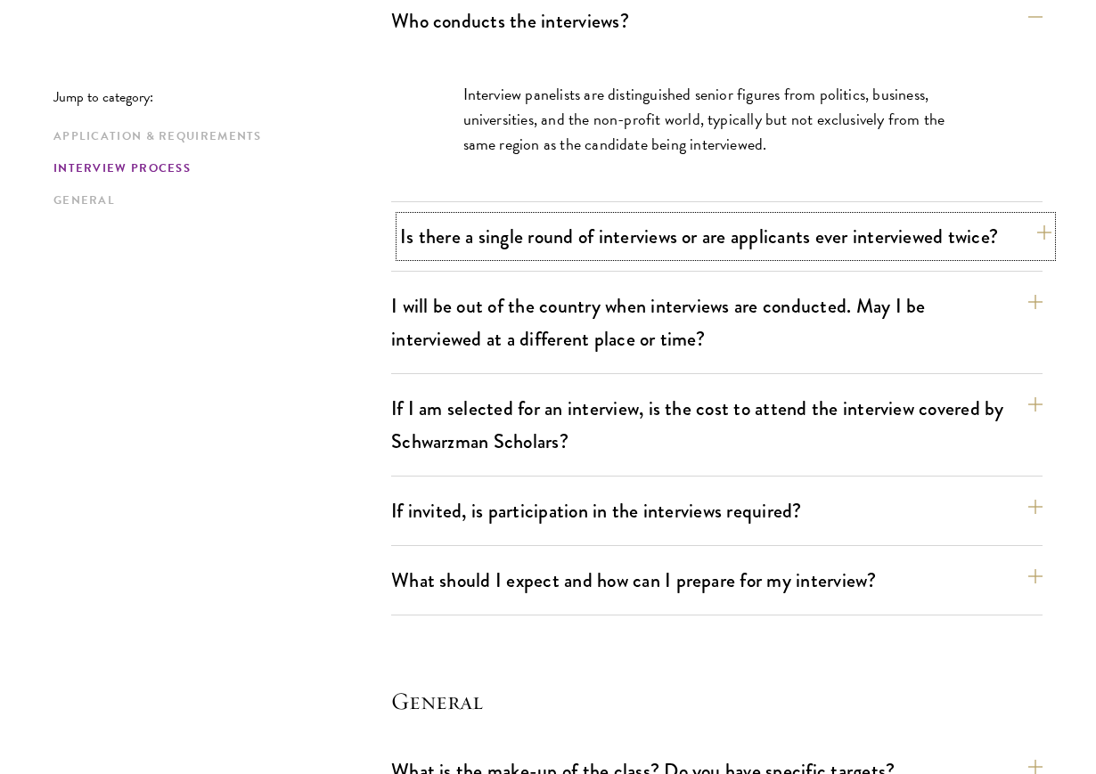
click at [820, 217] on button "Is there a single round of interviews or are applicants ever interviewed twice?" at bounding box center [725, 237] width 651 height 40
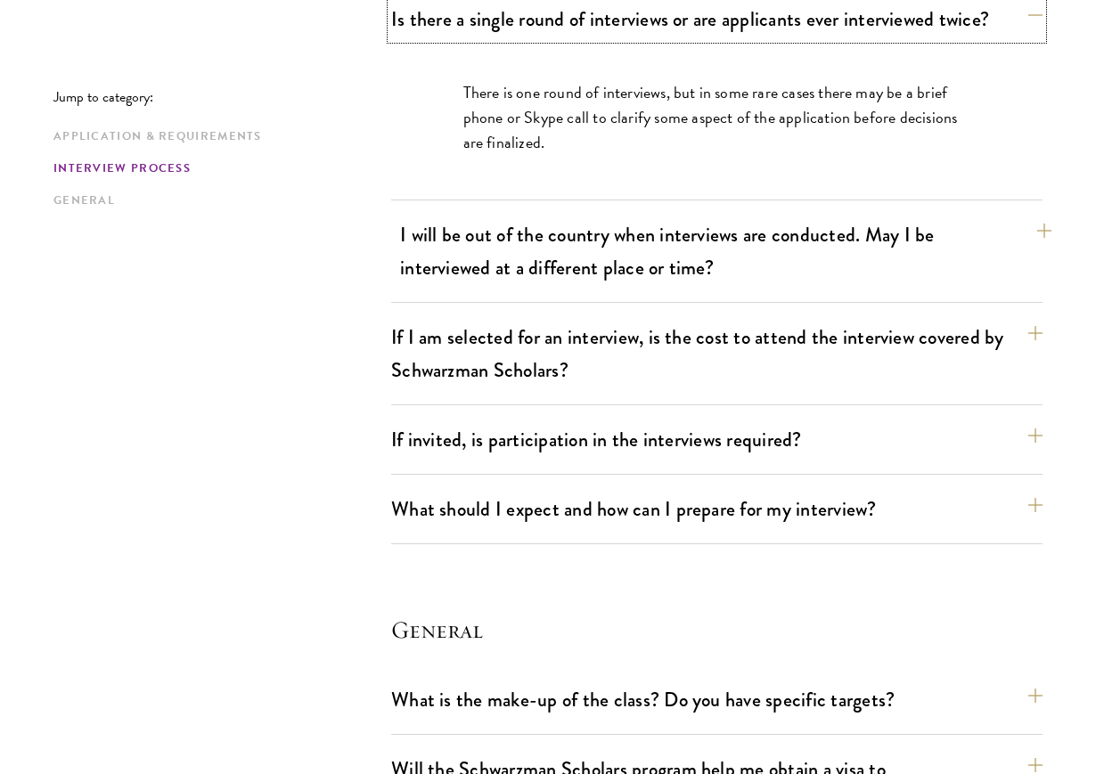
scroll to position [2466, 0]
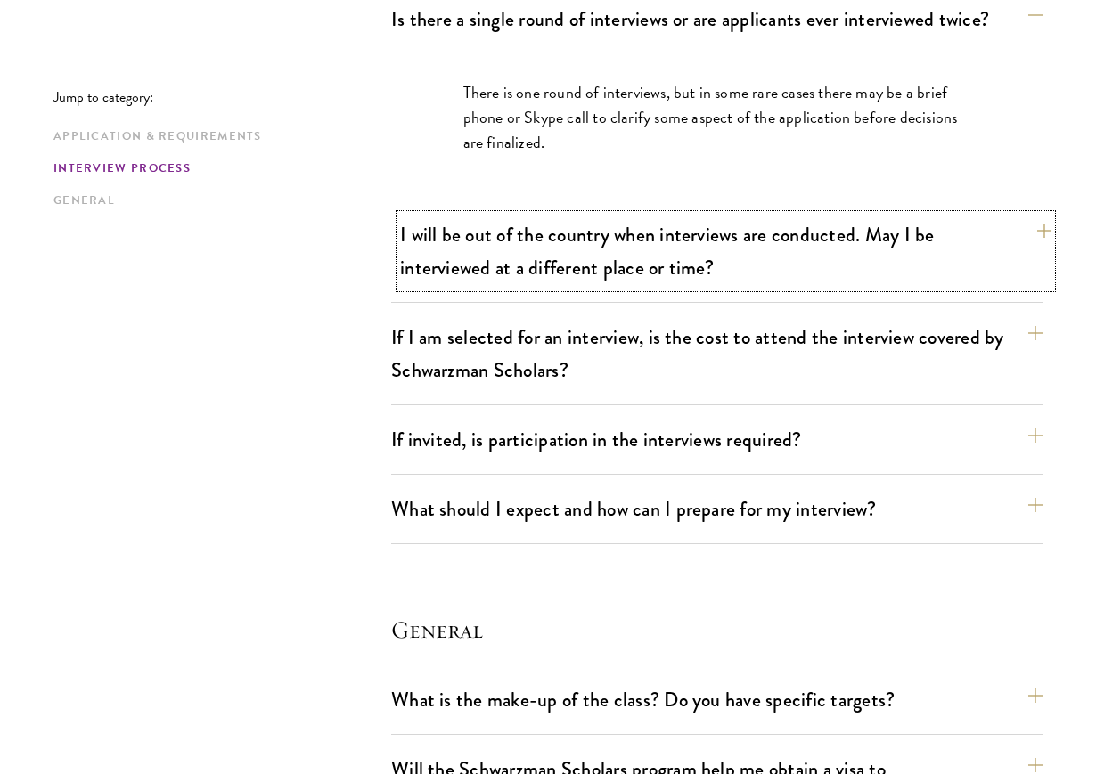
click at [811, 233] on button "I will be out of the country when interviews are conducted. May I be interviewe…" at bounding box center [725, 251] width 651 height 73
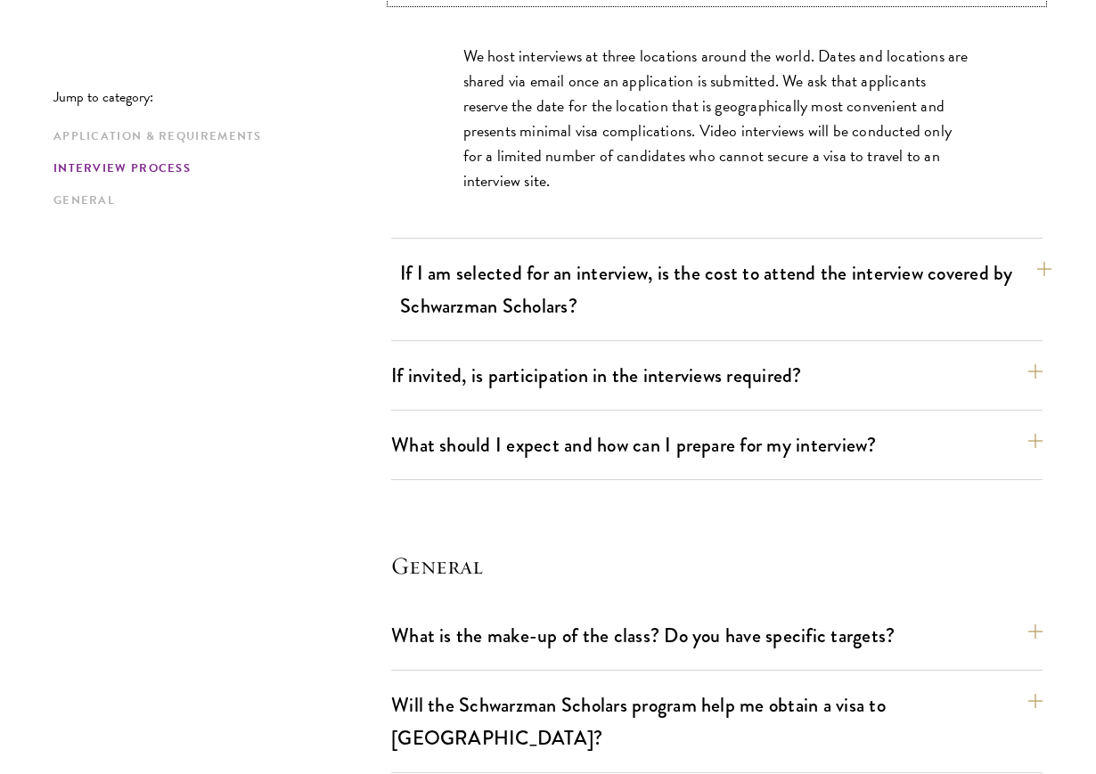
scroll to position [2605, 0]
click at [802, 258] on button "If I am selected for an interview, is the cost to attend the interview covered …" at bounding box center [725, 289] width 651 height 73
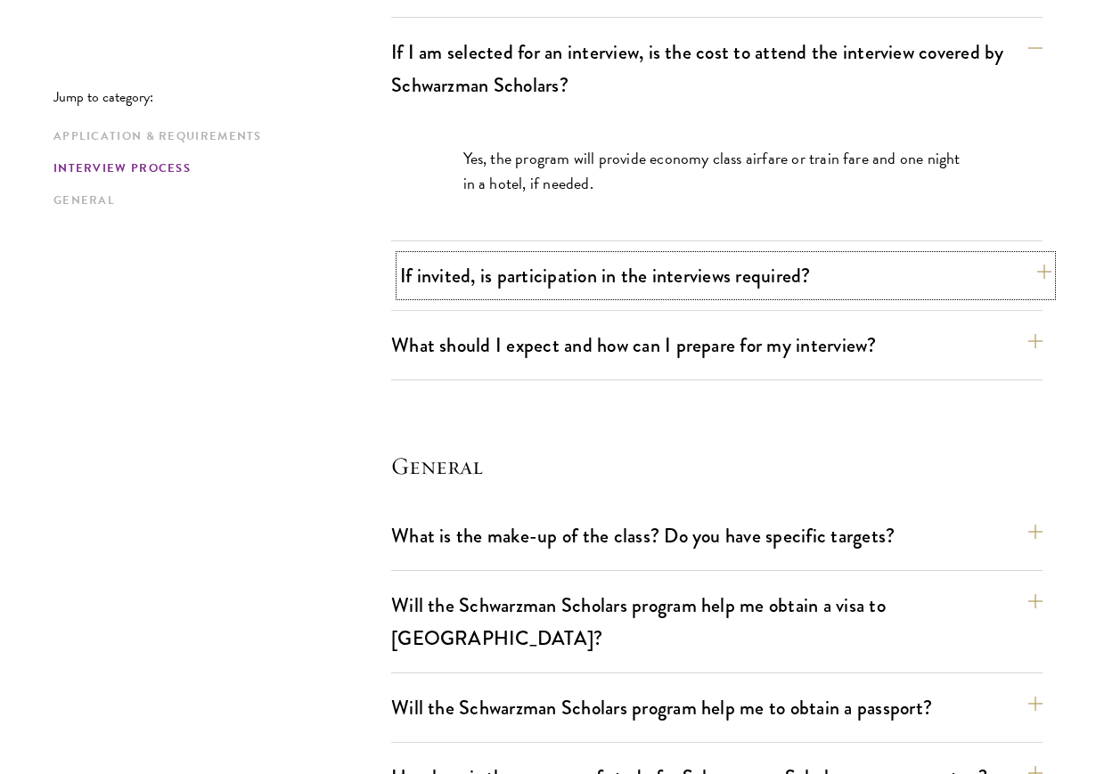
click at [804, 256] on button "If invited, is participation in the interviews required?" at bounding box center [725, 276] width 651 height 40
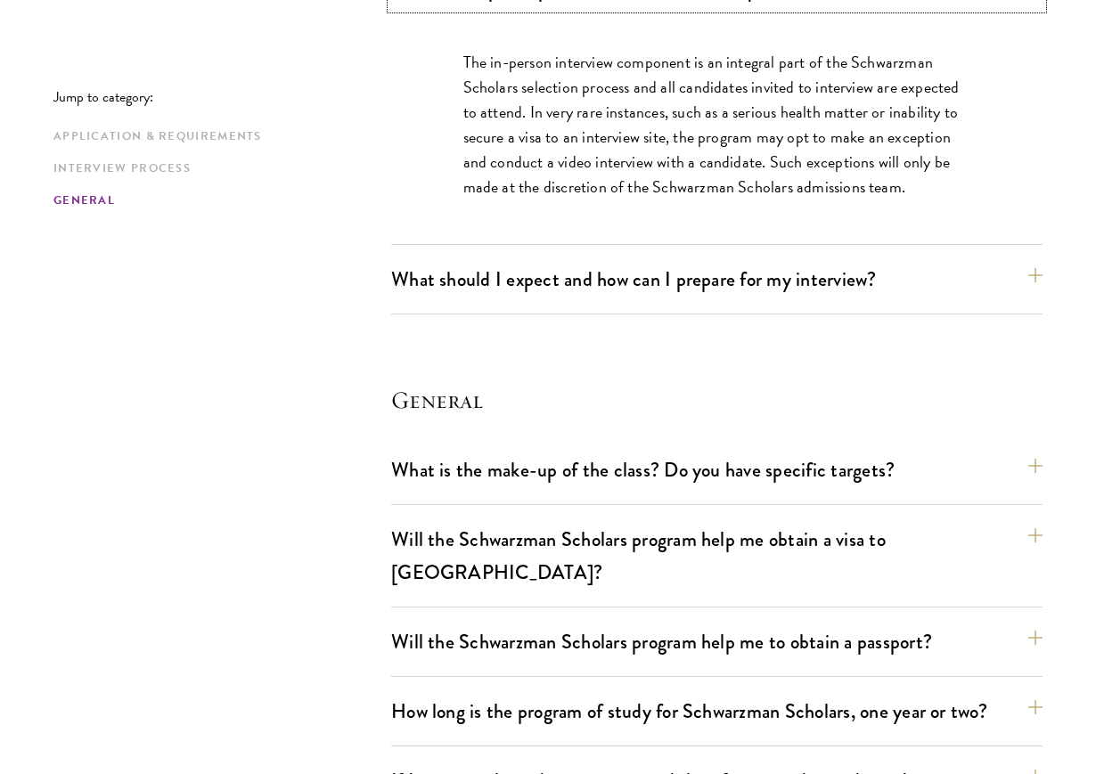
scroll to position [2771, 0]
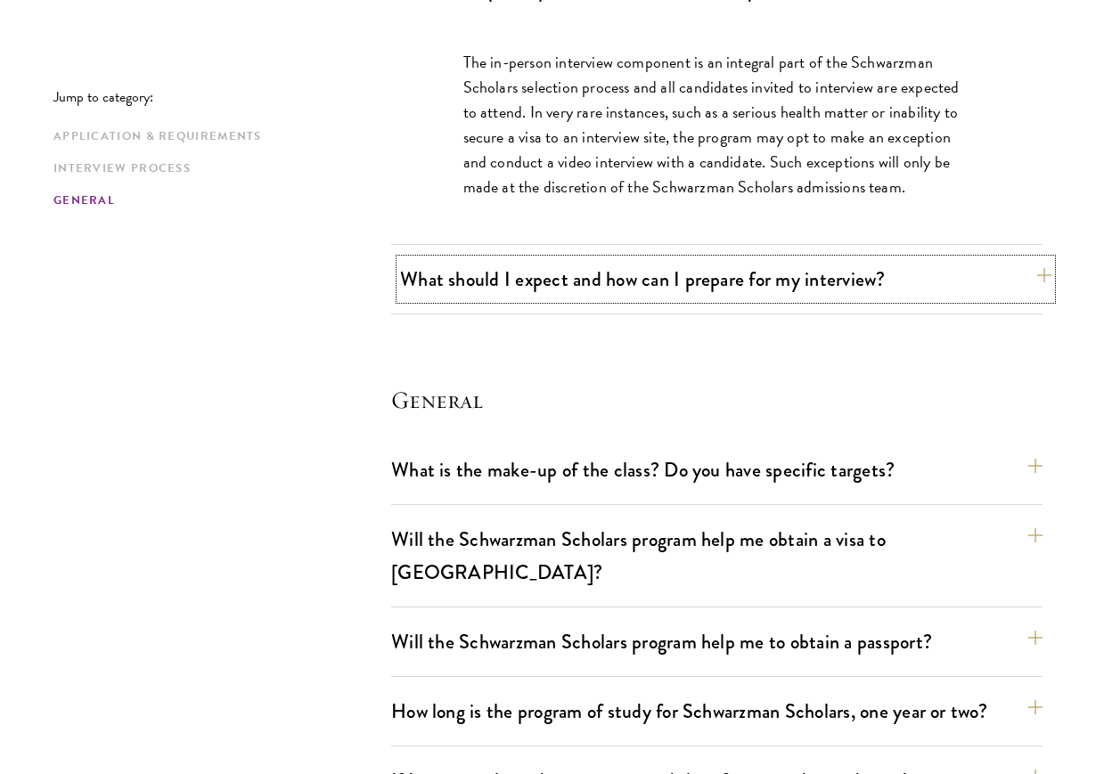
click at [785, 259] on button "What should I expect and how can I prepare for my interview?" at bounding box center [725, 279] width 651 height 40
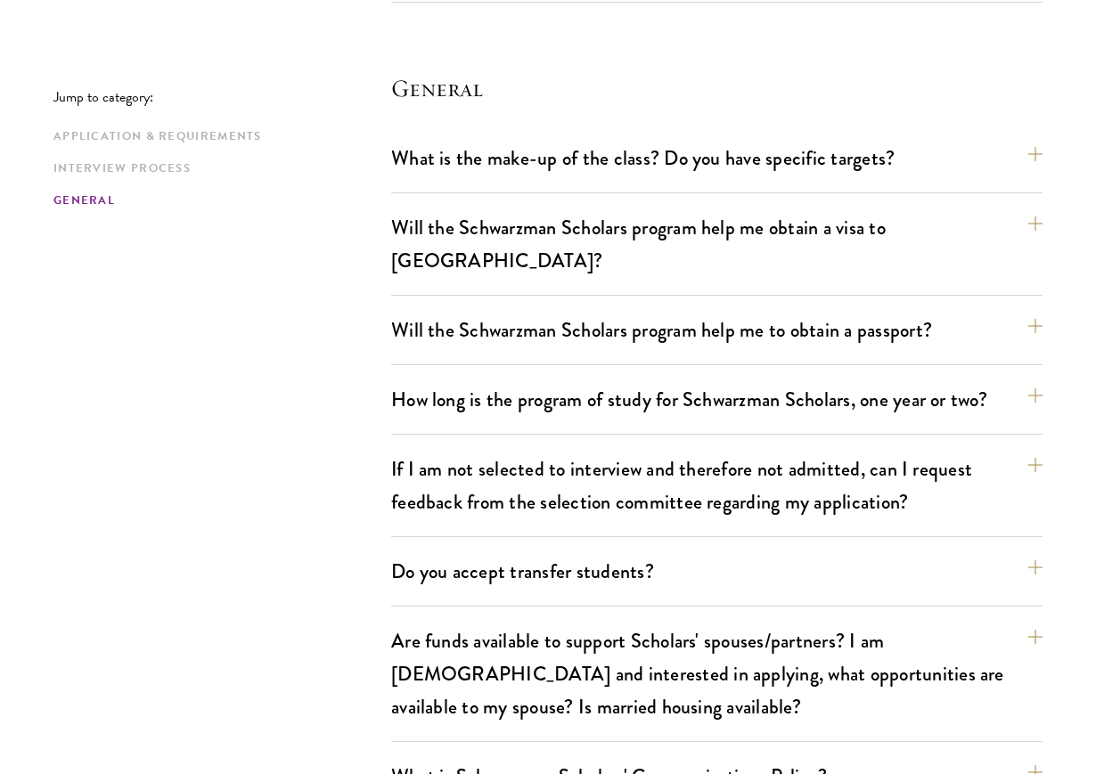
scroll to position [3853, 0]
click at [814, 138] on button "What is the make-up of the class? Do you have specific targets?" at bounding box center [725, 158] width 651 height 40
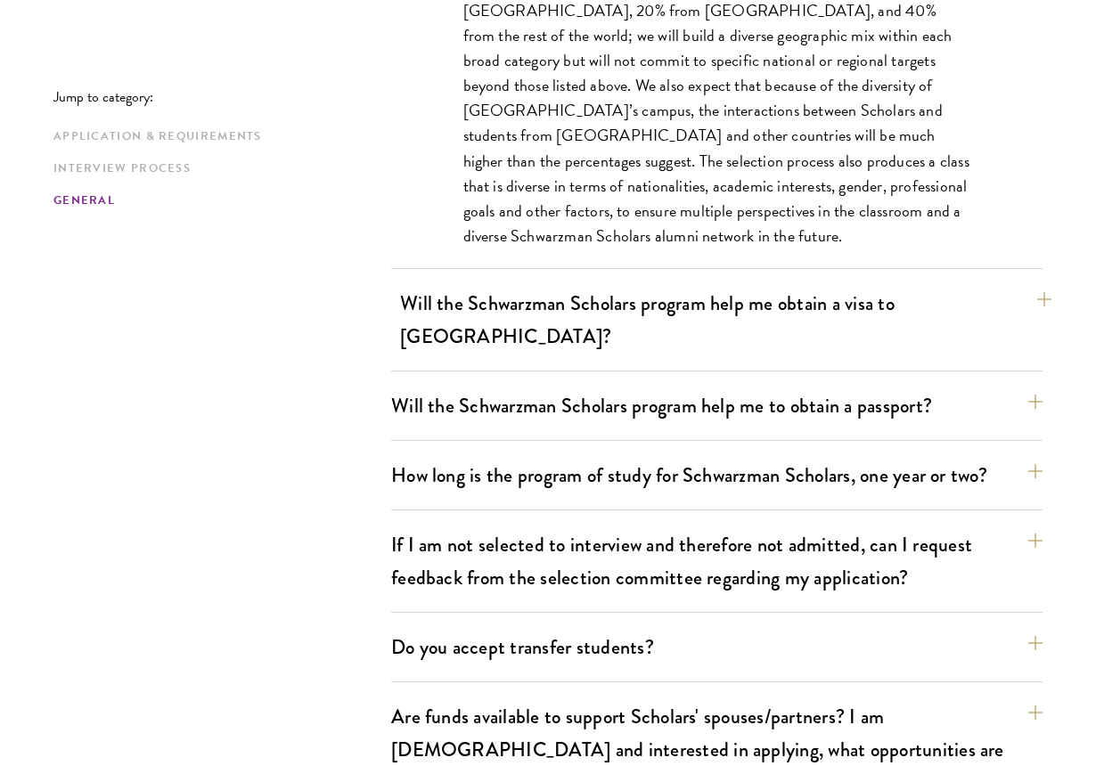
scroll to position [3129, 0]
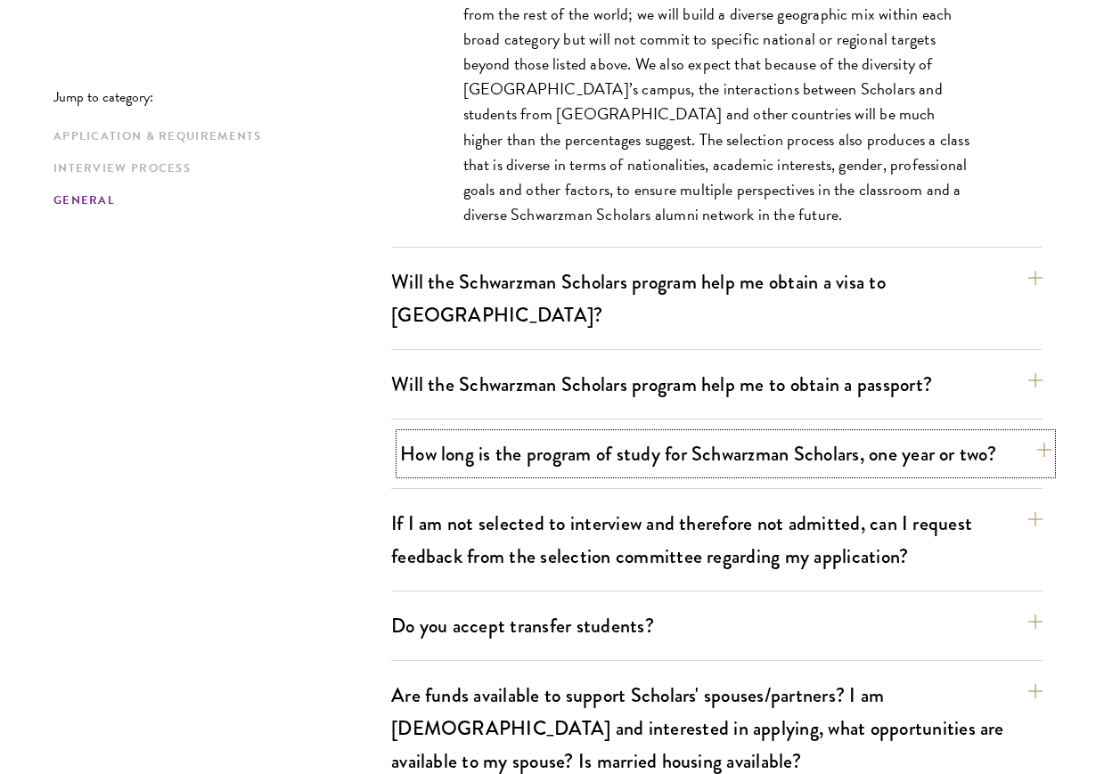
click at [713, 434] on button "How long is the program of study for Schwarzman Scholars, one year or two?" at bounding box center [725, 454] width 651 height 40
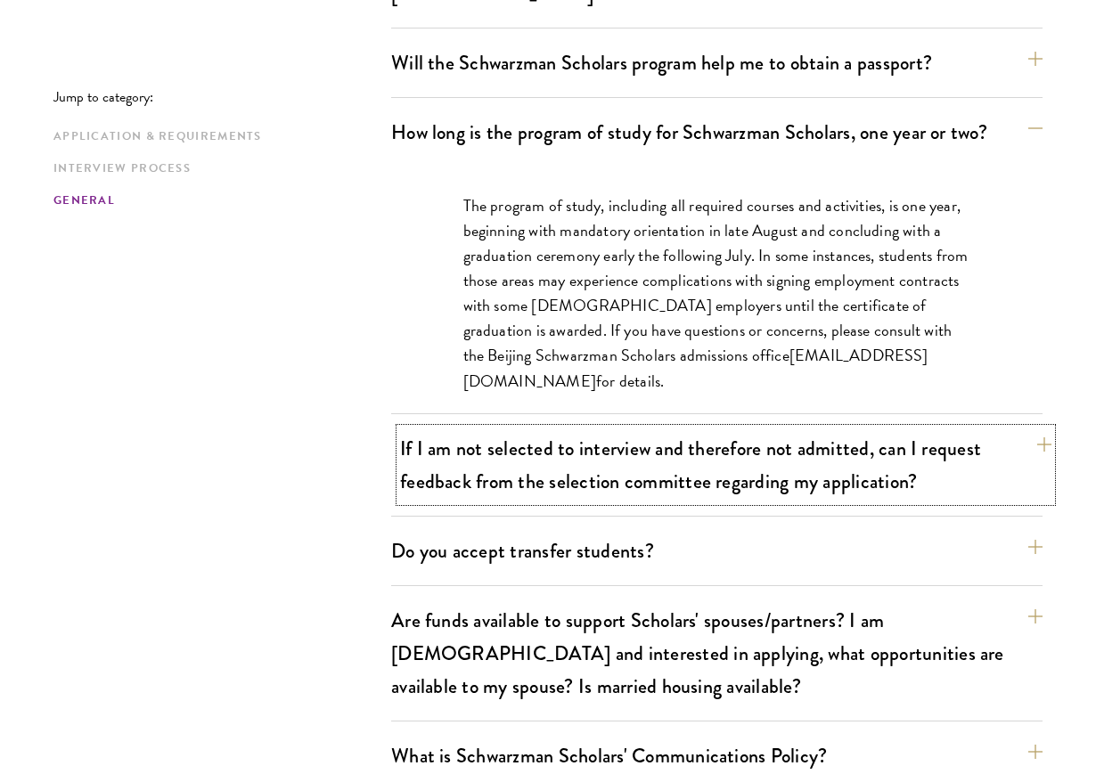
click at [711, 429] on button "If I am not selected to interview and therefore not admitted, can I request fee…" at bounding box center [725, 465] width 651 height 73
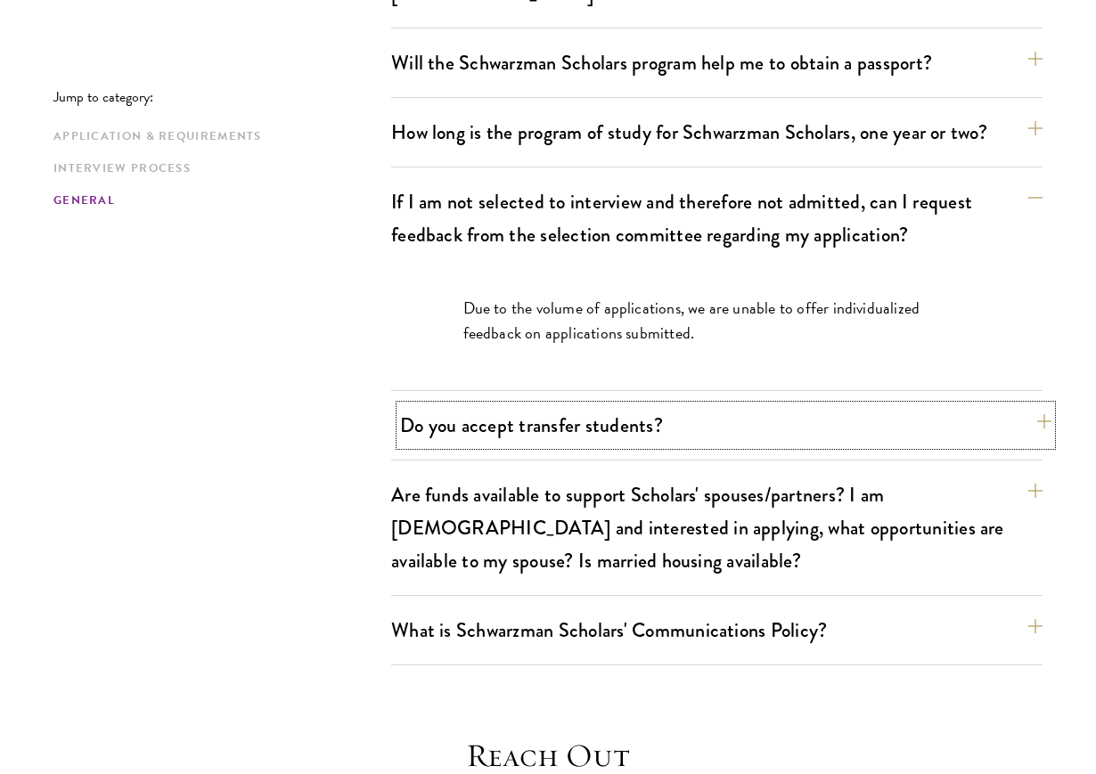
click at [735, 405] on button "Do you accept transfer students?" at bounding box center [725, 425] width 651 height 40
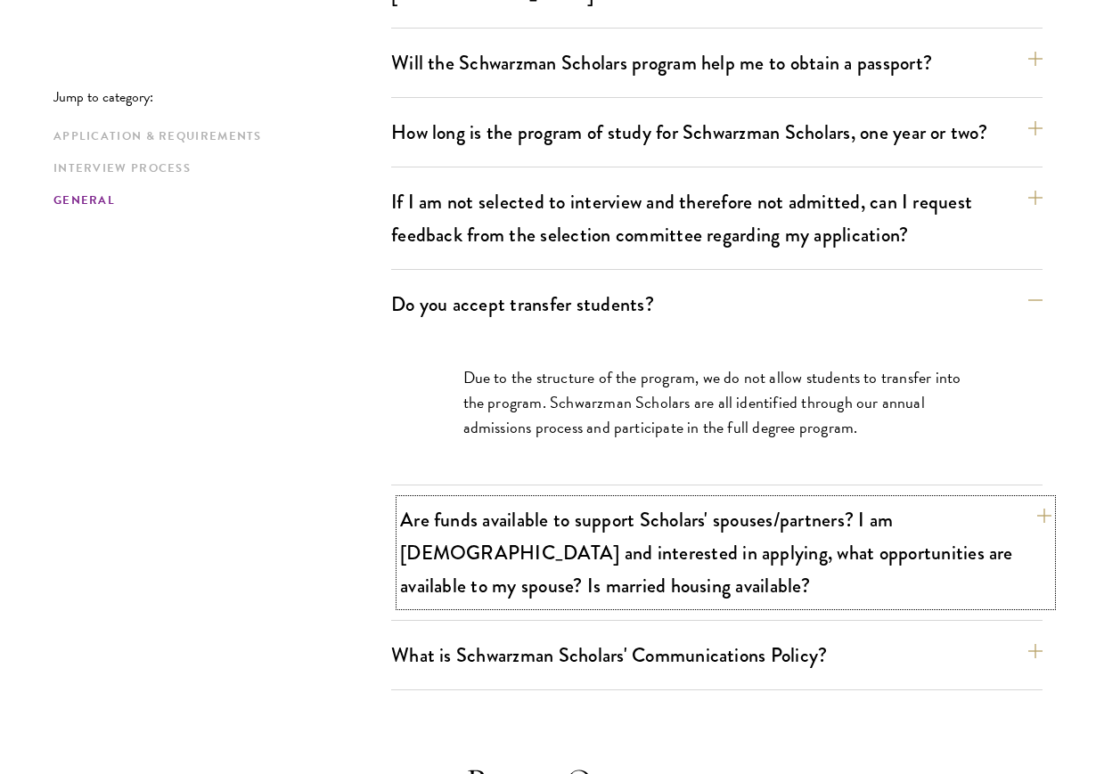
click at [674, 500] on button "Are funds available to support Scholars' spouses/partners? I am married and int…" at bounding box center [725, 553] width 651 height 106
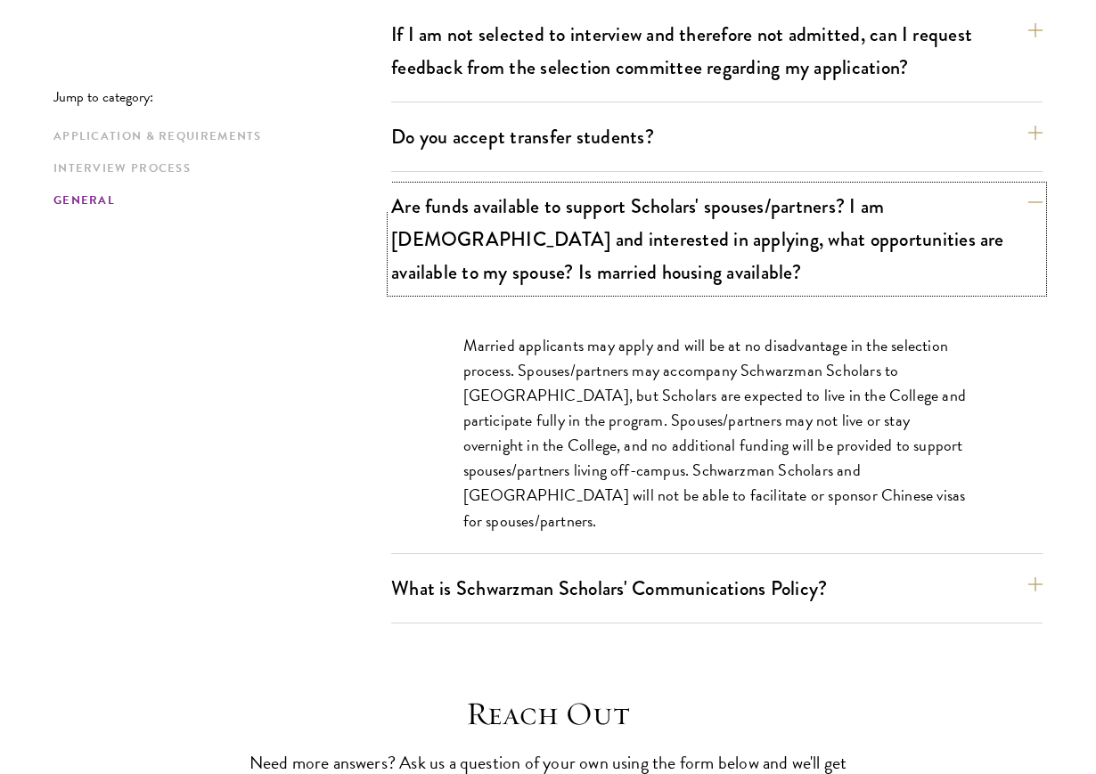
scroll to position [3308, 0]
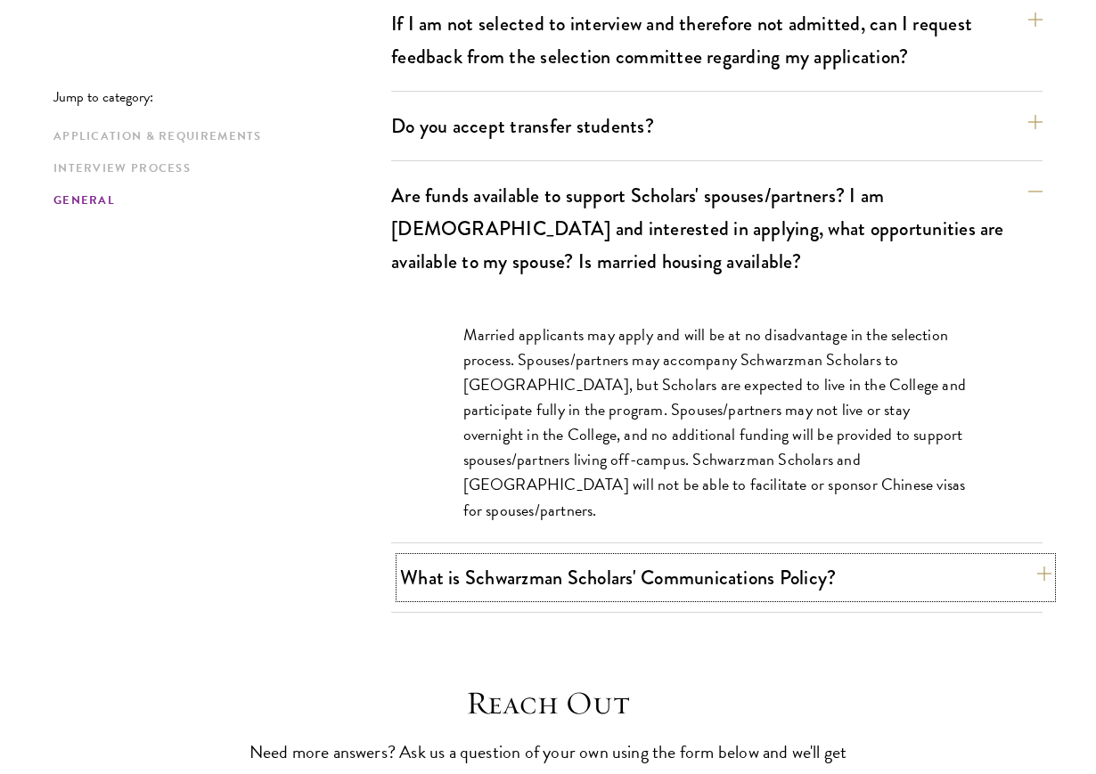
click at [668, 558] on button "What is Schwarzman Scholars' Communications Policy?" at bounding box center [725, 578] width 651 height 40
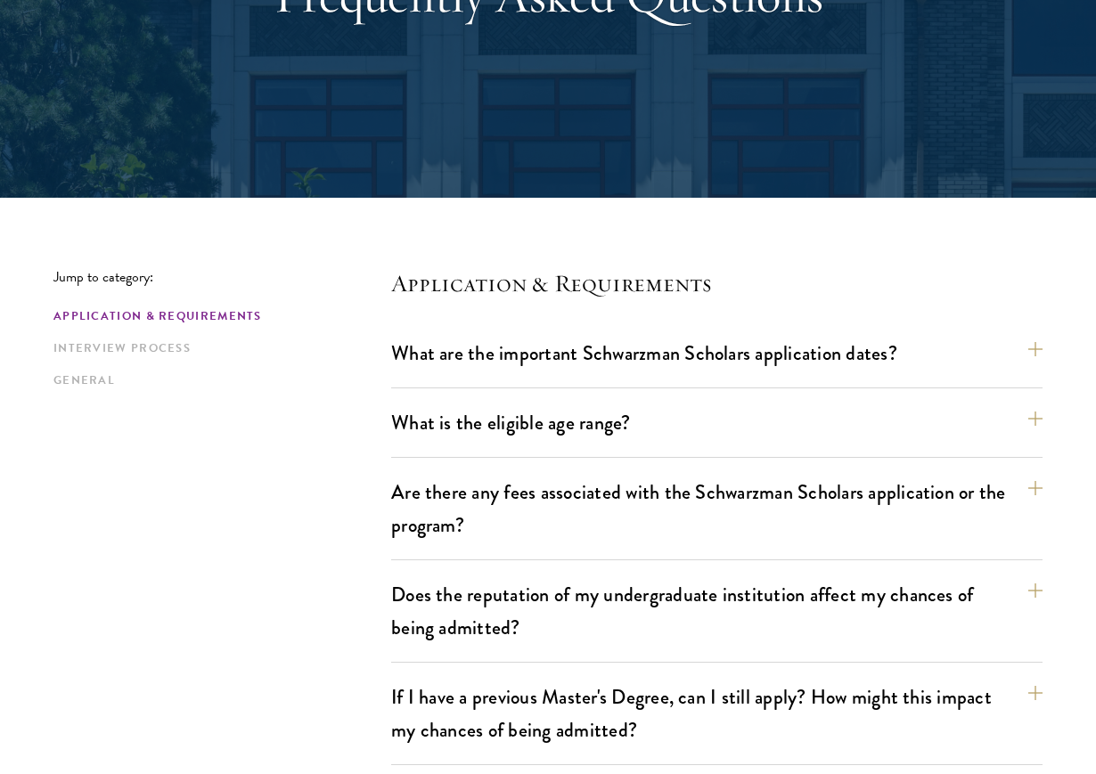
scroll to position [0, 0]
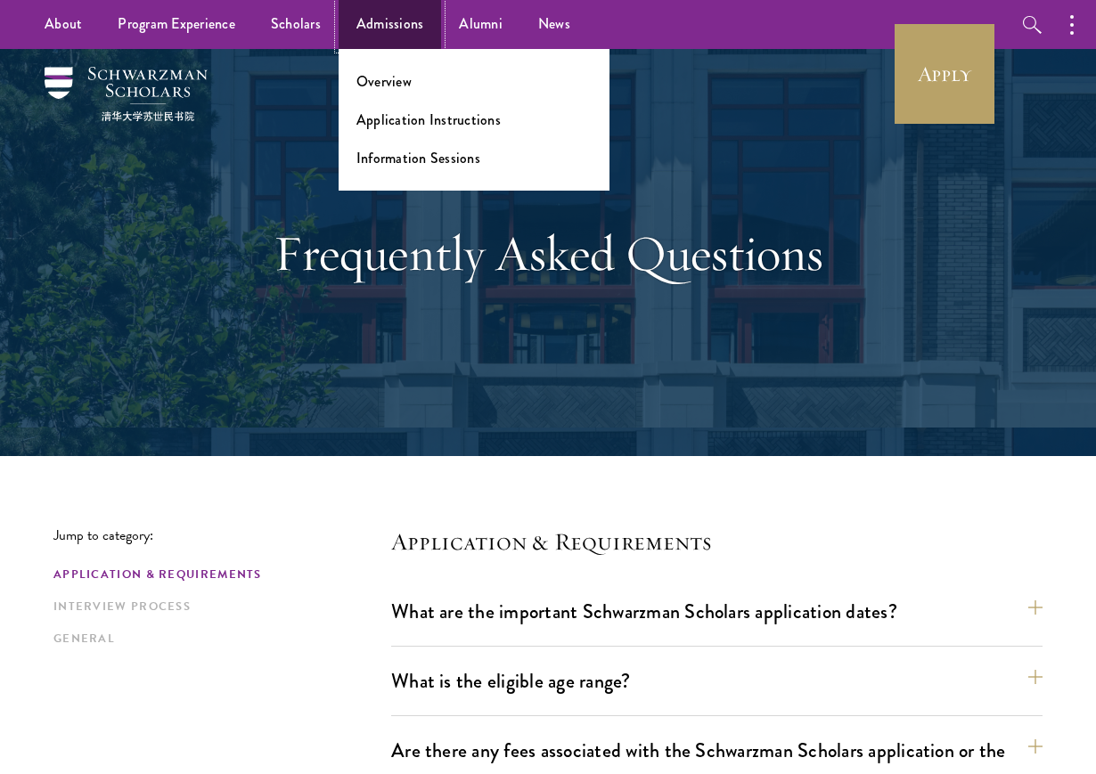
click at [409, 27] on link "Admissions" at bounding box center [390, 24] width 103 height 49
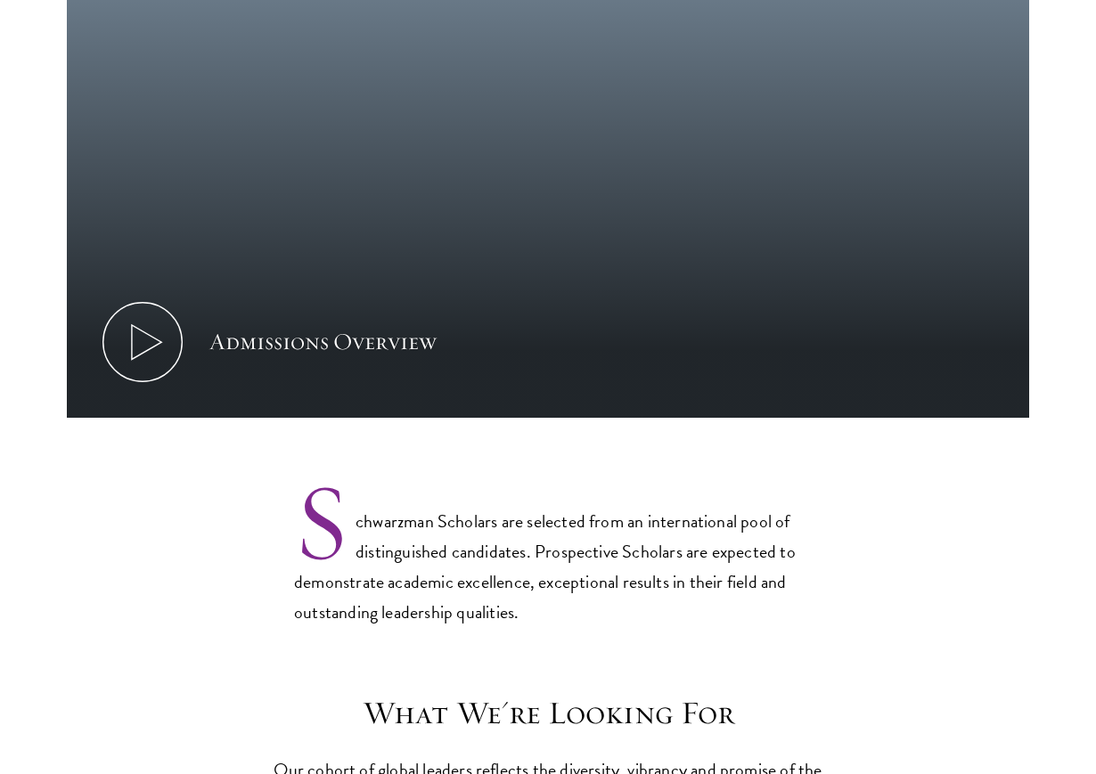
scroll to position [1006, 0]
